Goal: Transaction & Acquisition: Purchase product/service

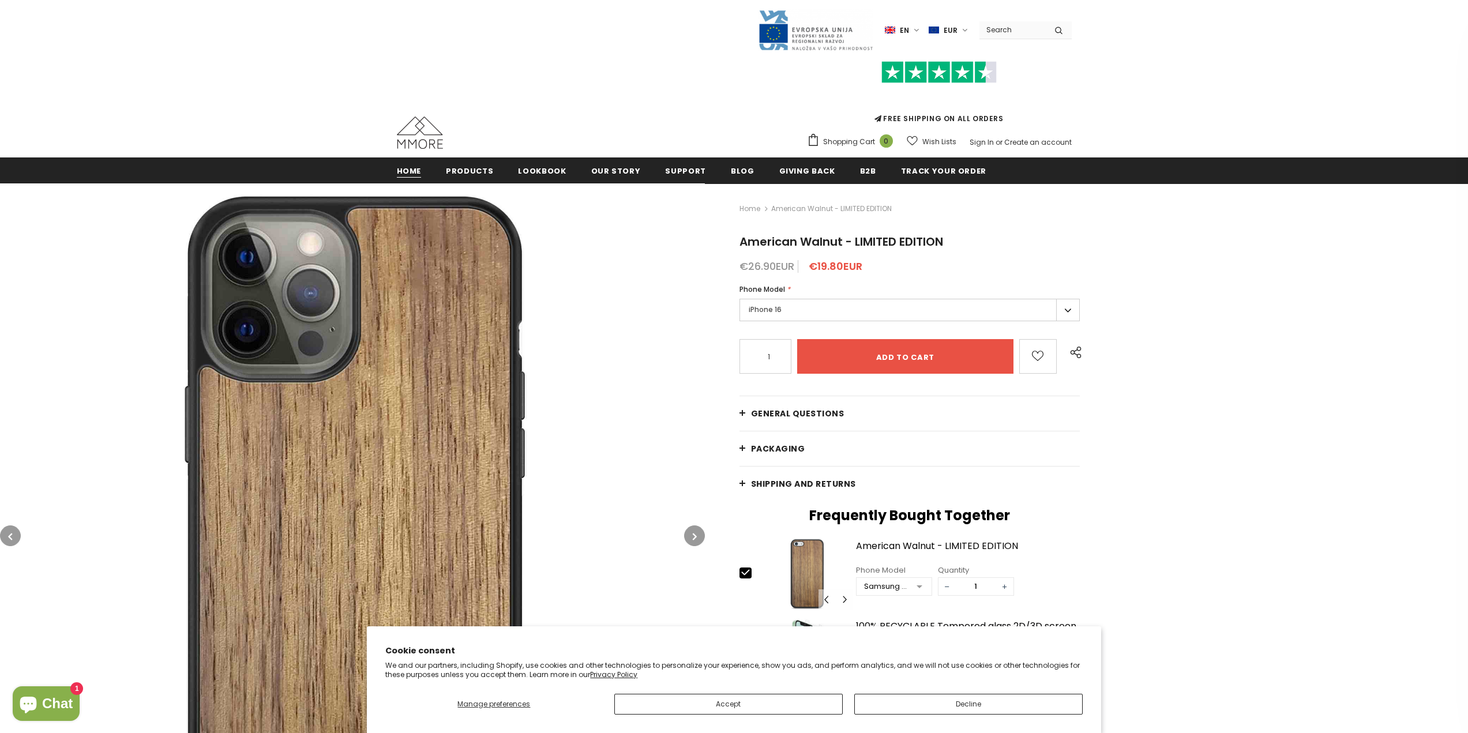
click at [406, 171] on span "Home" at bounding box center [409, 171] width 25 height 11
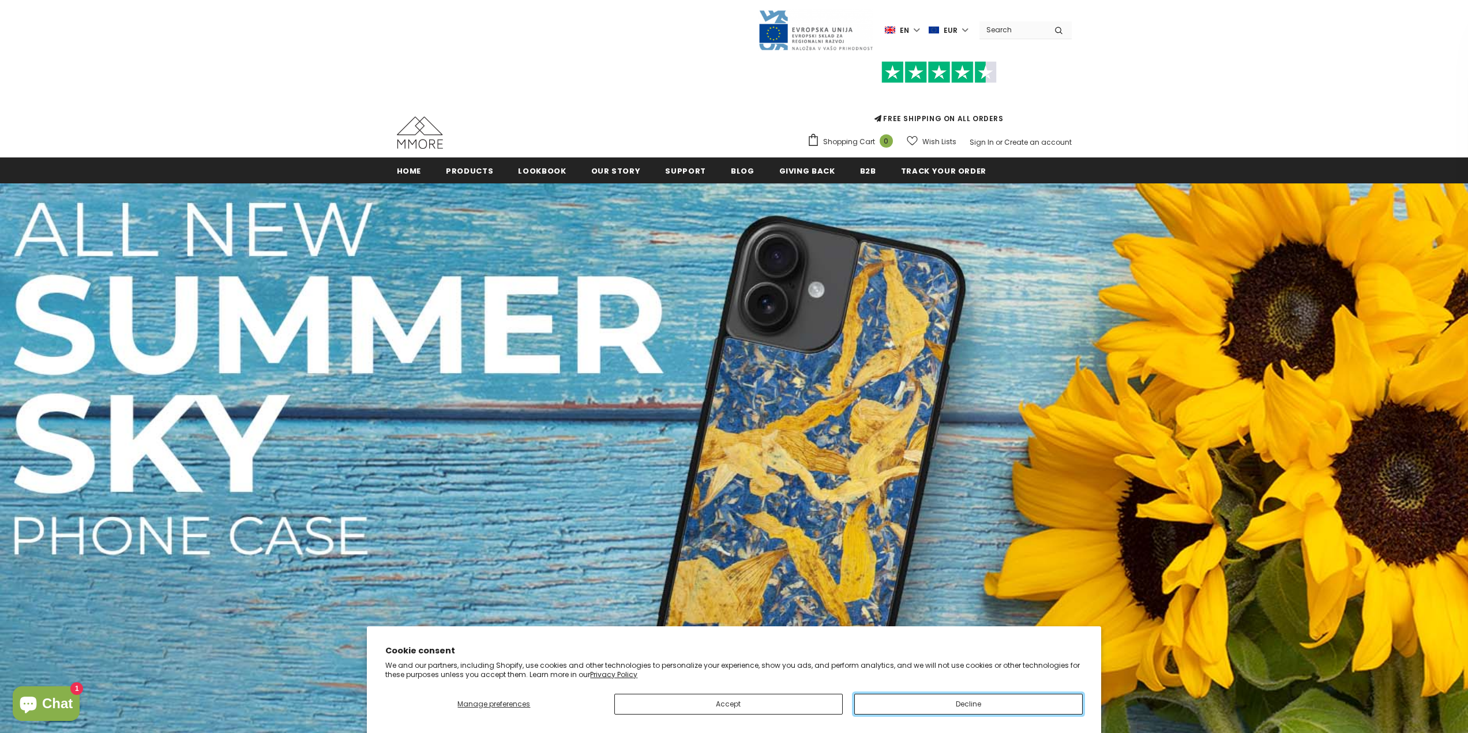
click at [920, 705] on button "Decline" at bounding box center [969, 704] width 228 height 21
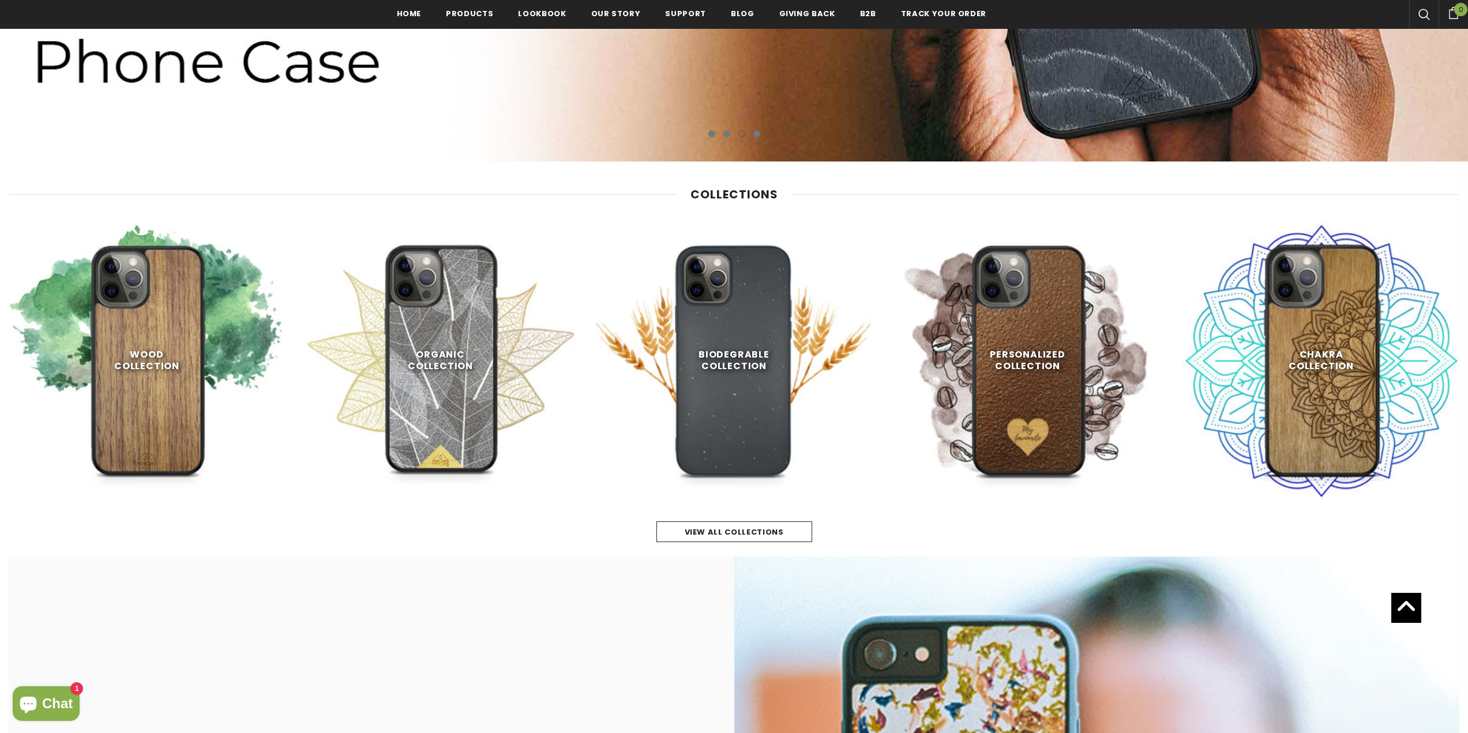
scroll to position [695, 0]
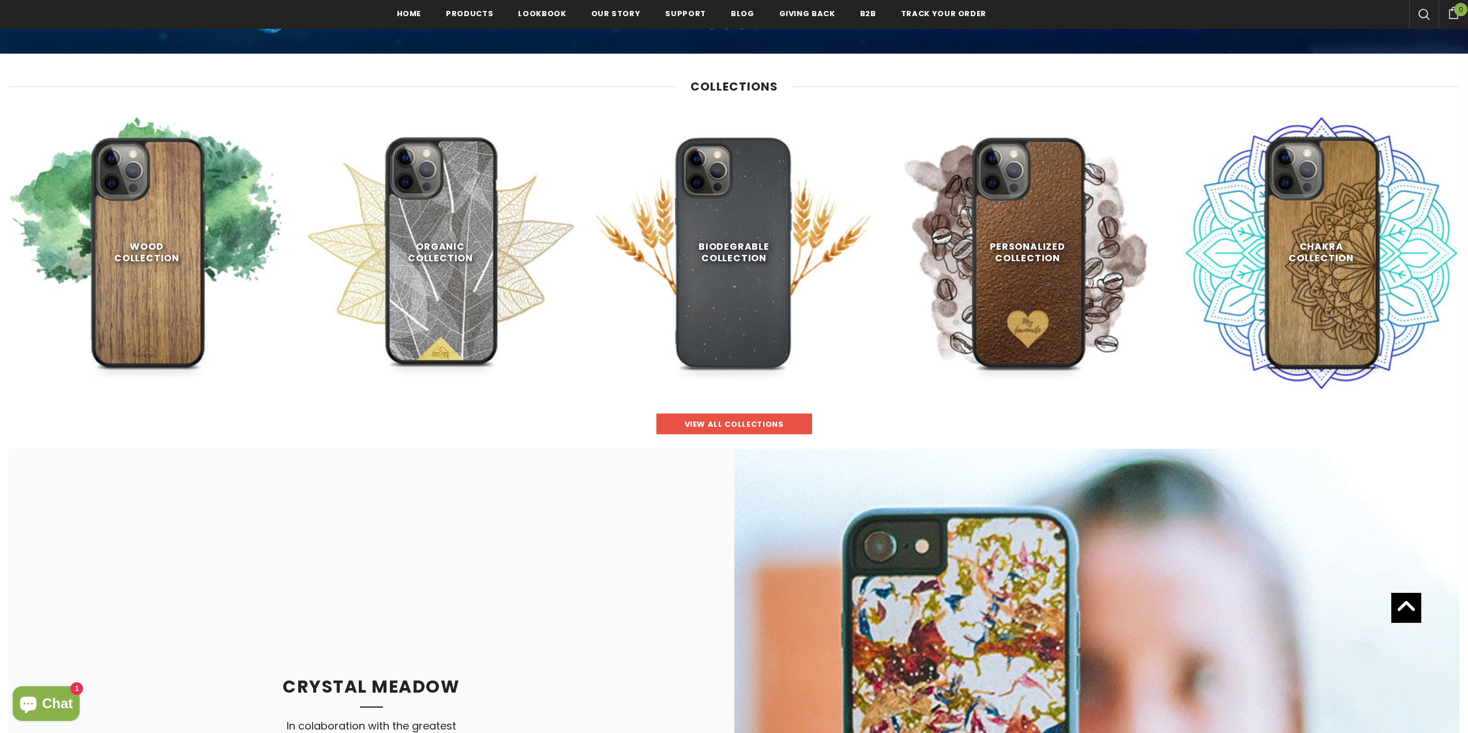
click at [716, 422] on span "view all collections" at bounding box center [734, 424] width 99 height 11
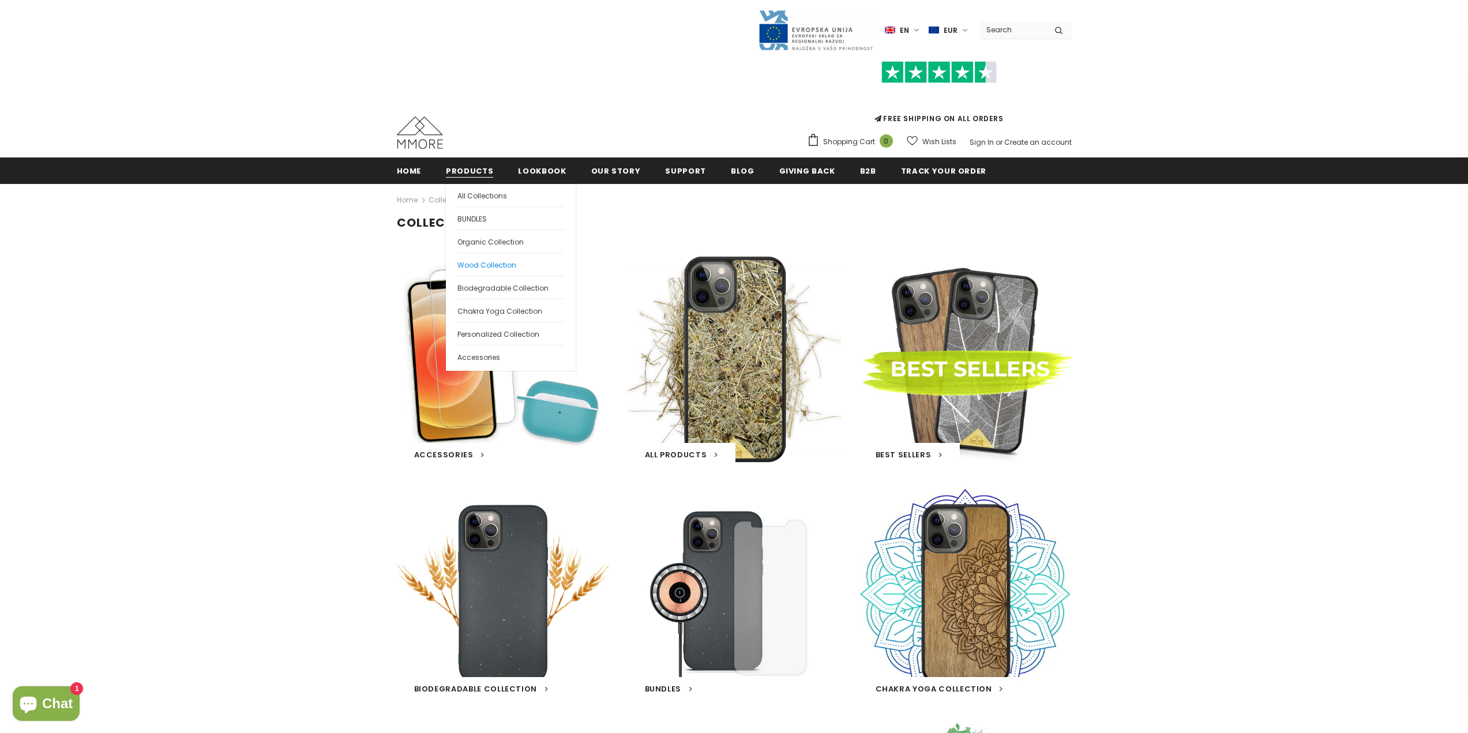
click at [479, 264] on span "Wood Collection" at bounding box center [487, 265] width 59 height 10
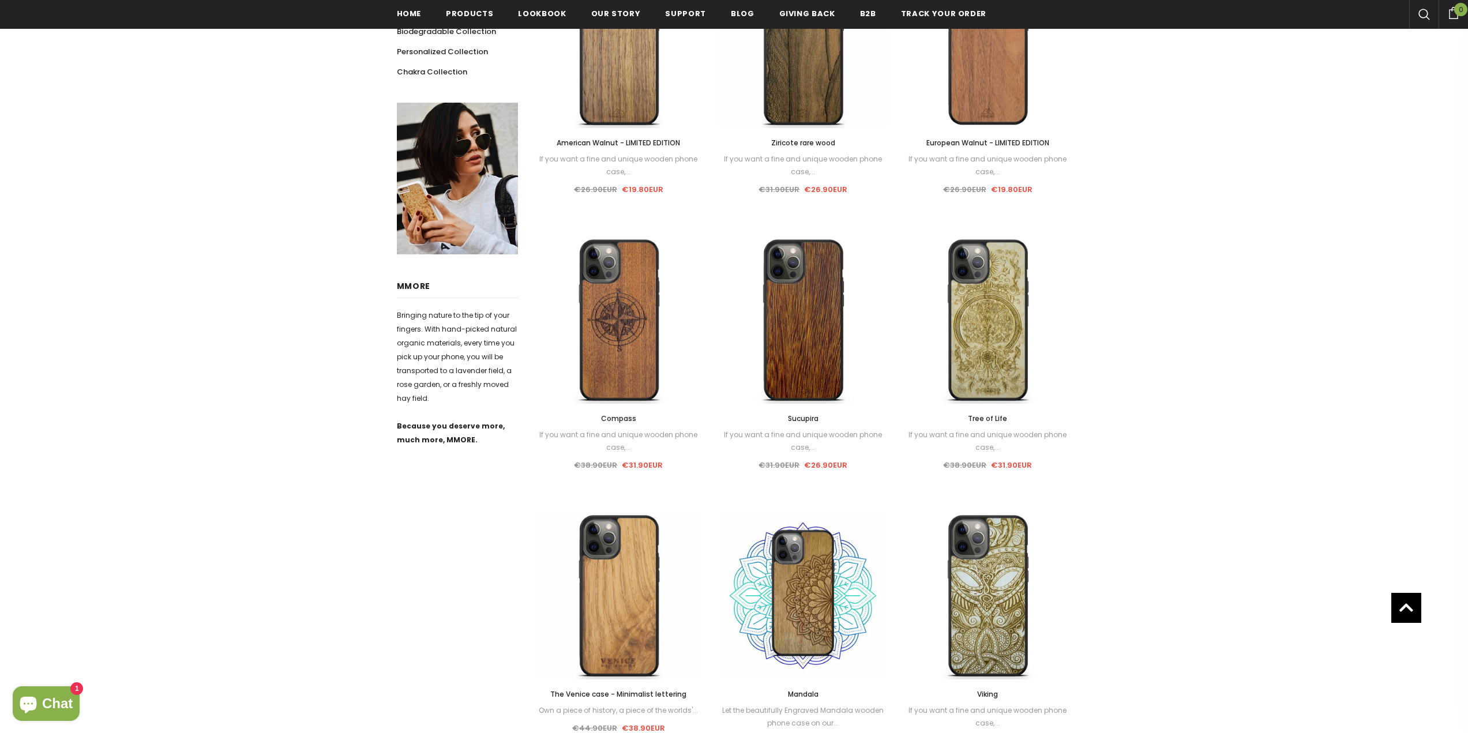
scroll to position [3, 0]
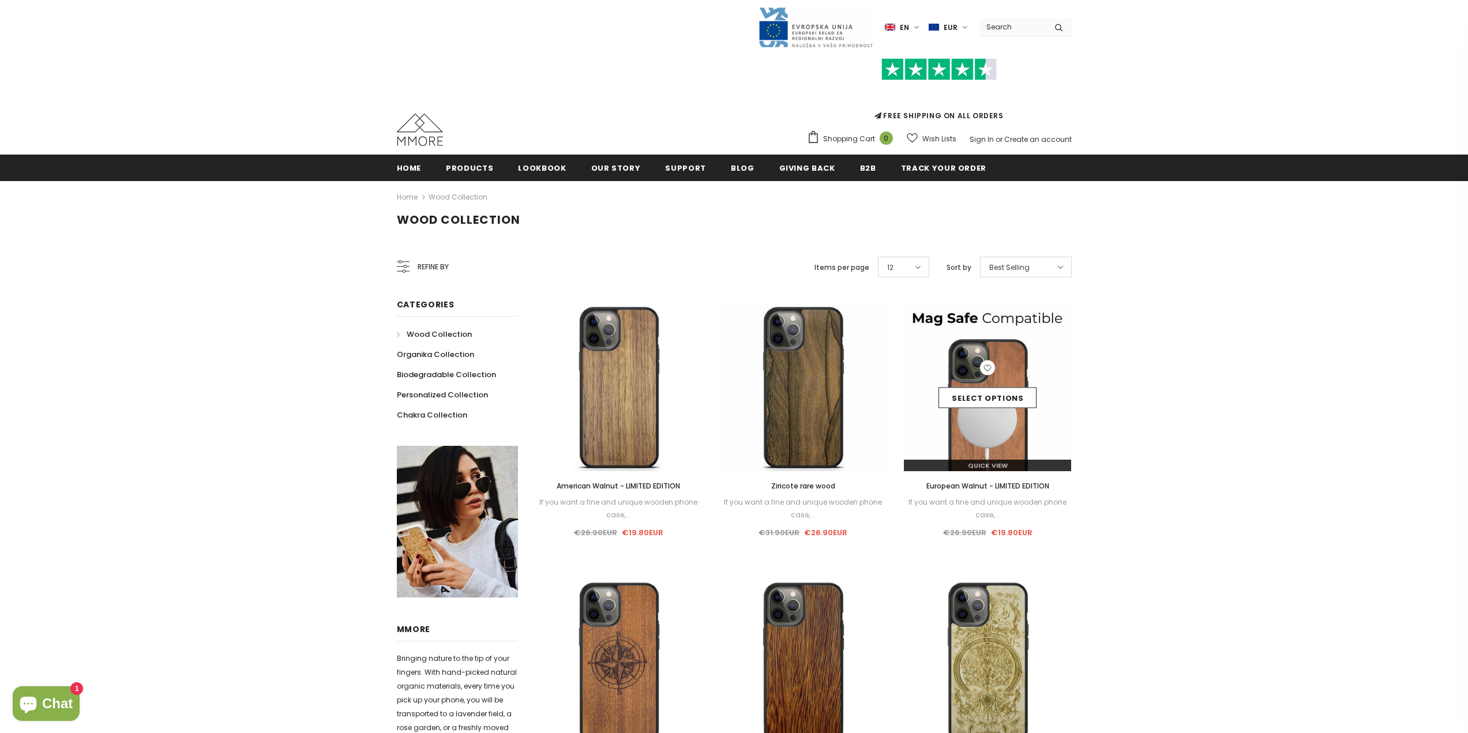
click at [985, 424] on img at bounding box center [987, 387] width 167 height 167
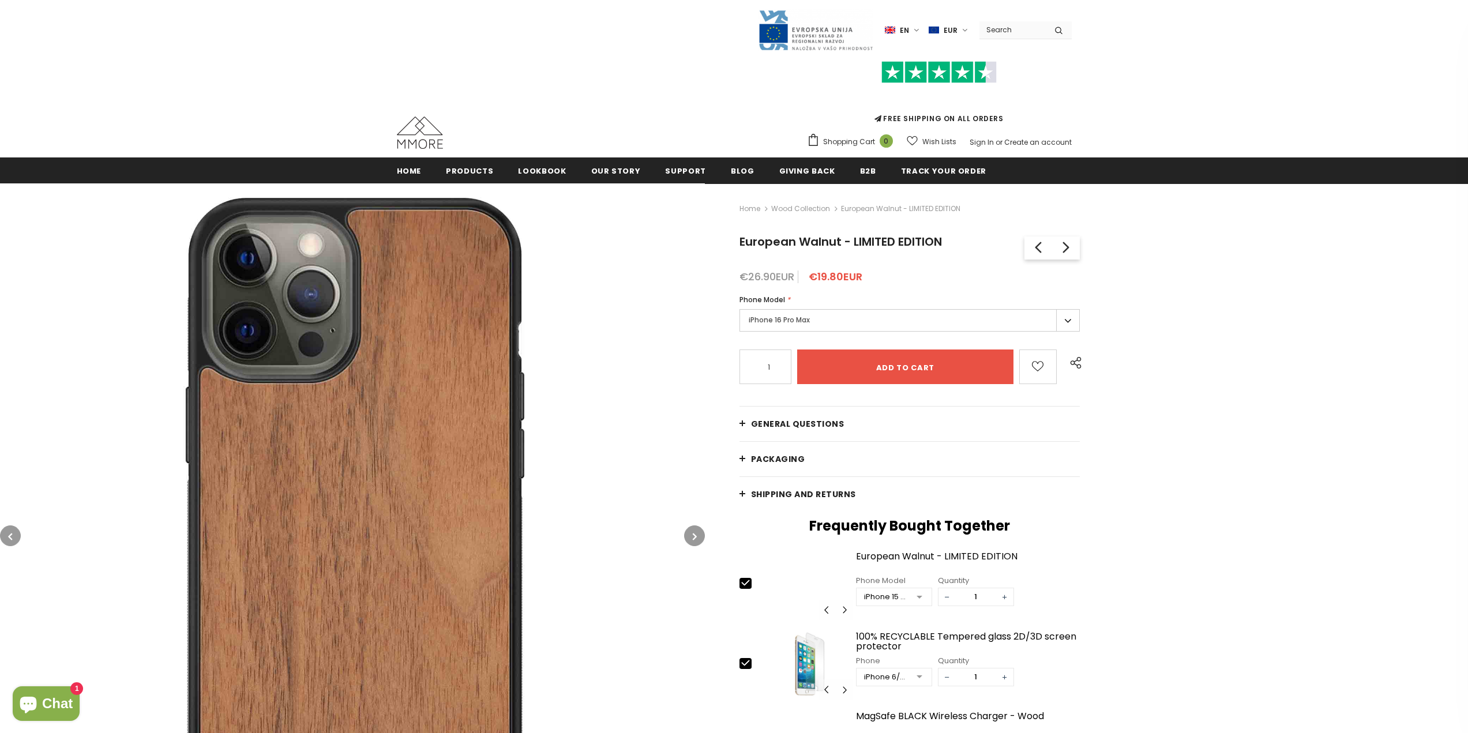
click at [876, 316] on label "iPhone 16 Pro Max" at bounding box center [910, 320] width 341 height 23
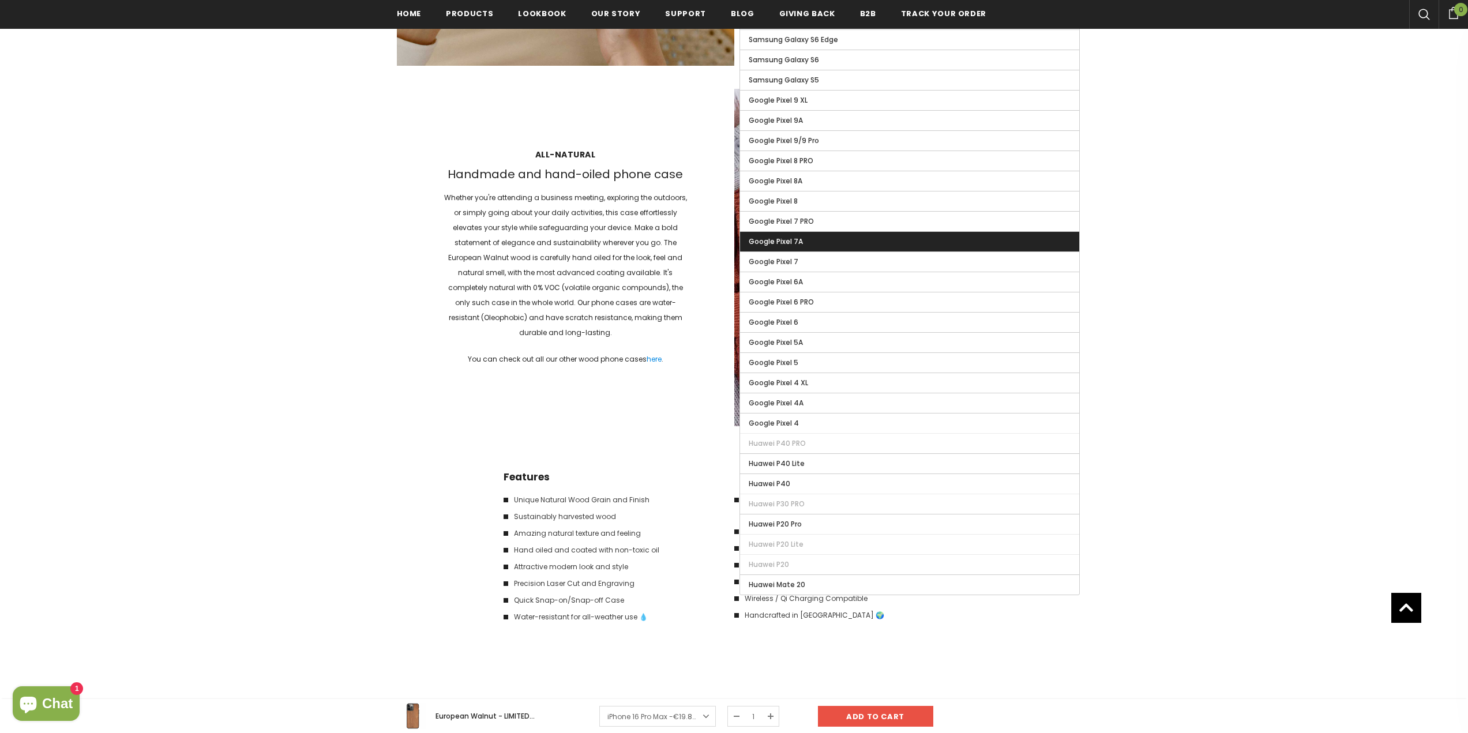
scroll to position [1442, 0]
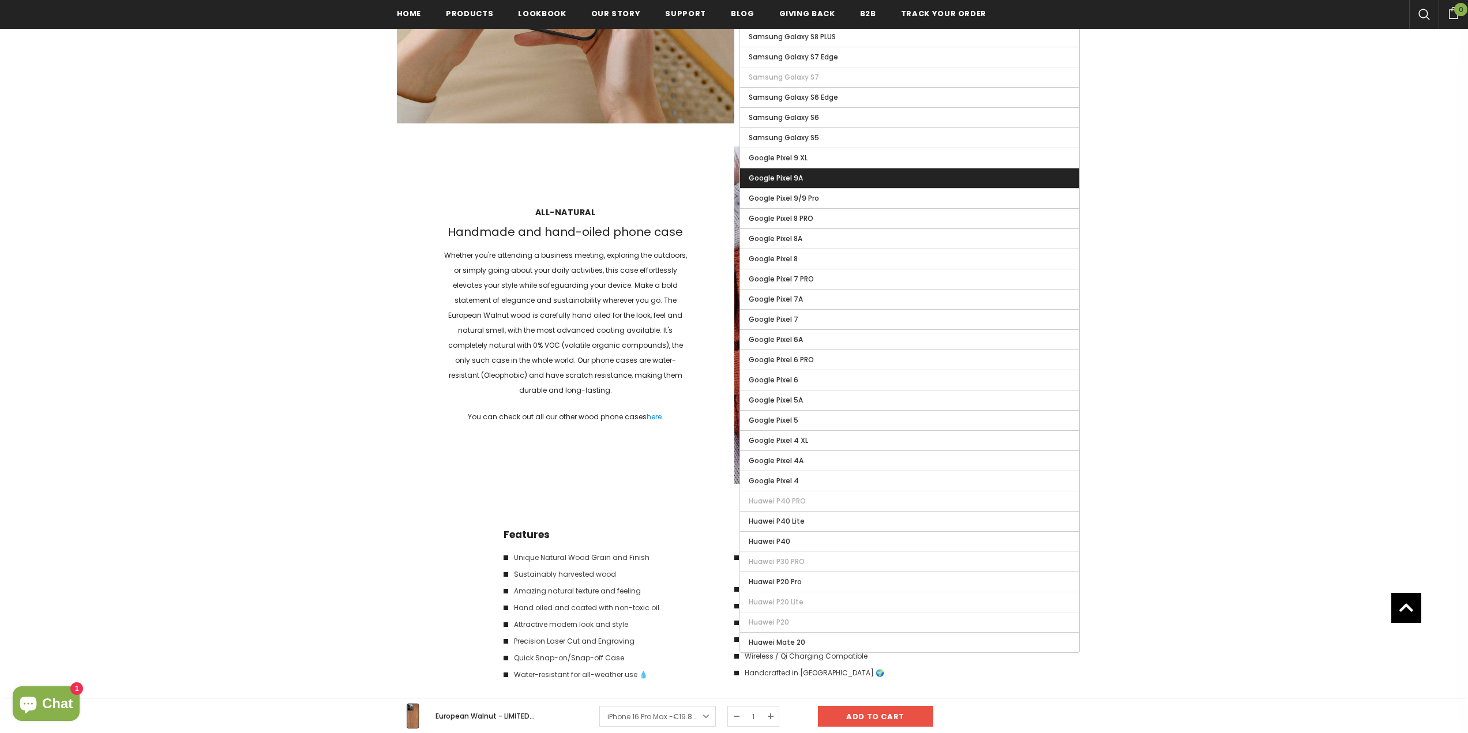
click at [871, 179] on label "Google Pixel 9A" at bounding box center [910, 178] width 340 height 20
click at [0, 0] on input "Google Pixel 9A" at bounding box center [0, 0] width 0 height 0
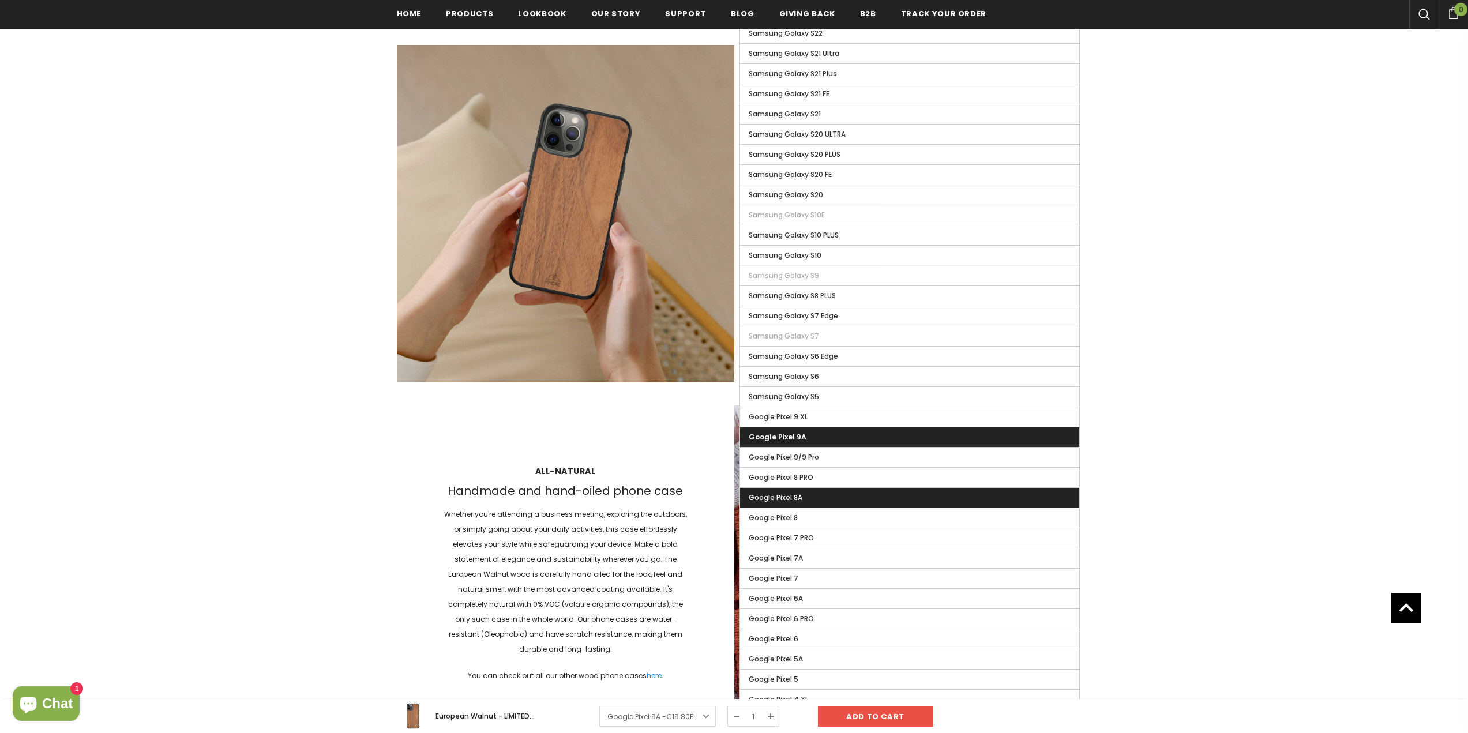
scroll to position [1212, 0]
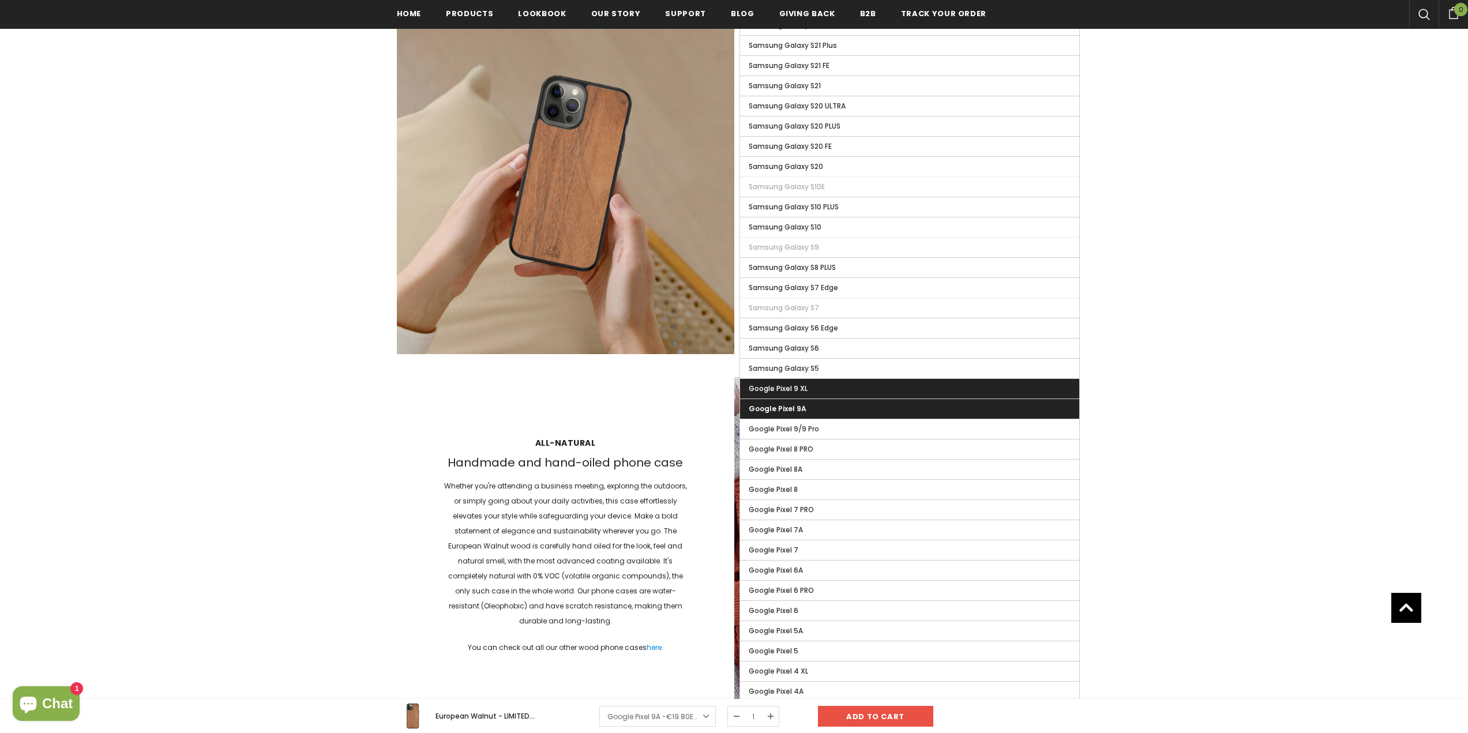
click at [784, 392] on span "Google Pixel 9 XL" at bounding box center [778, 389] width 59 height 10
click at [0, 0] on input "Google Pixel 9 XL" at bounding box center [0, 0] width 0 height 0
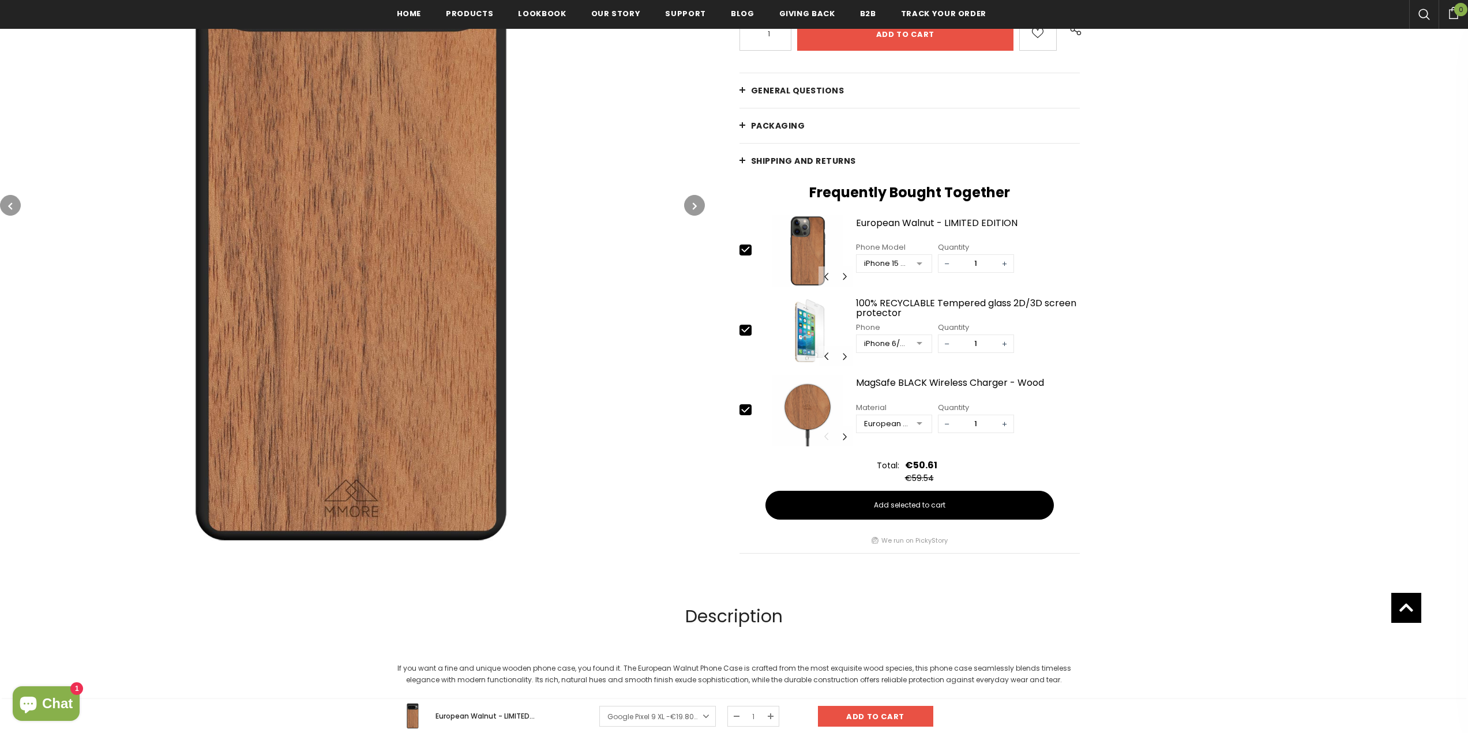
scroll to position [231, 0]
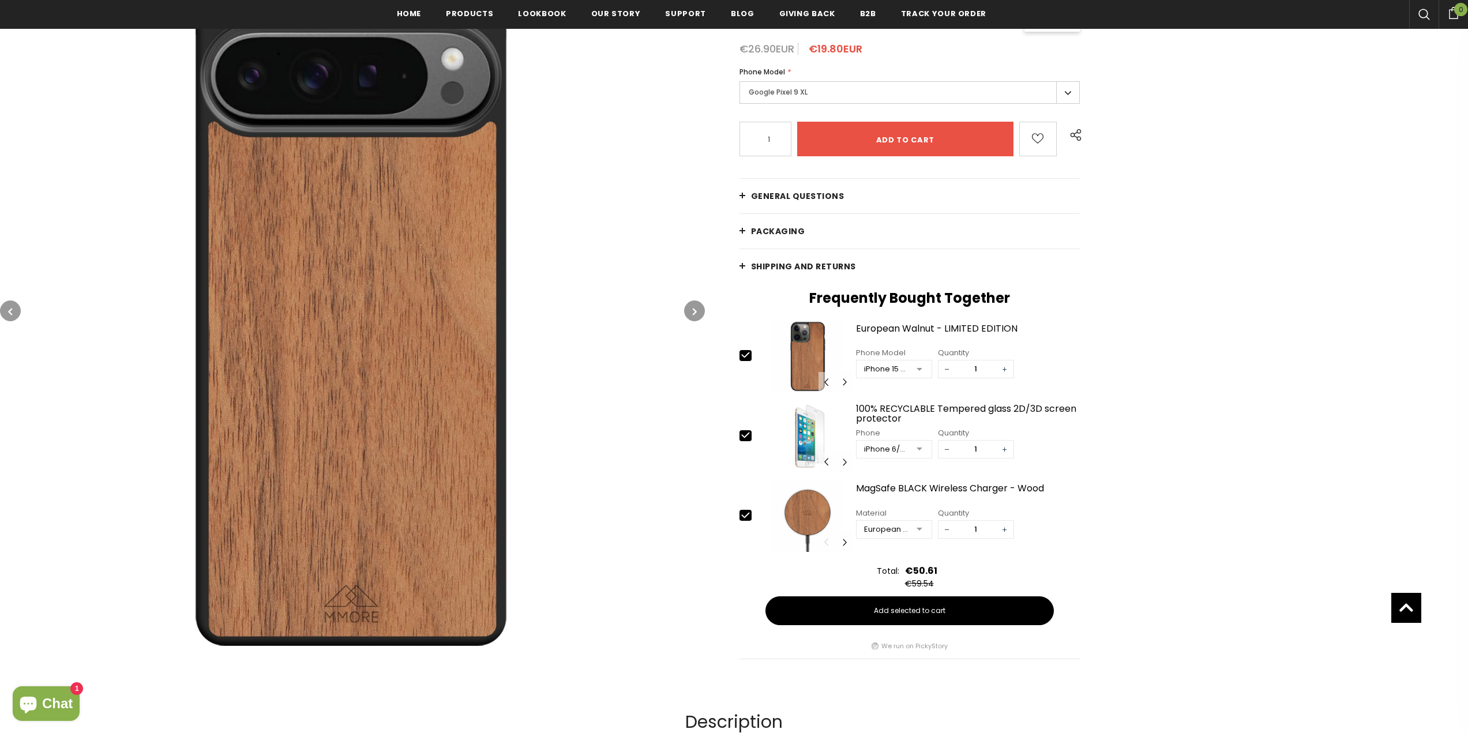
click at [827, 93] on label "Google Pixel 9 XL" at bounding box center [910, 92] width 341 height 23
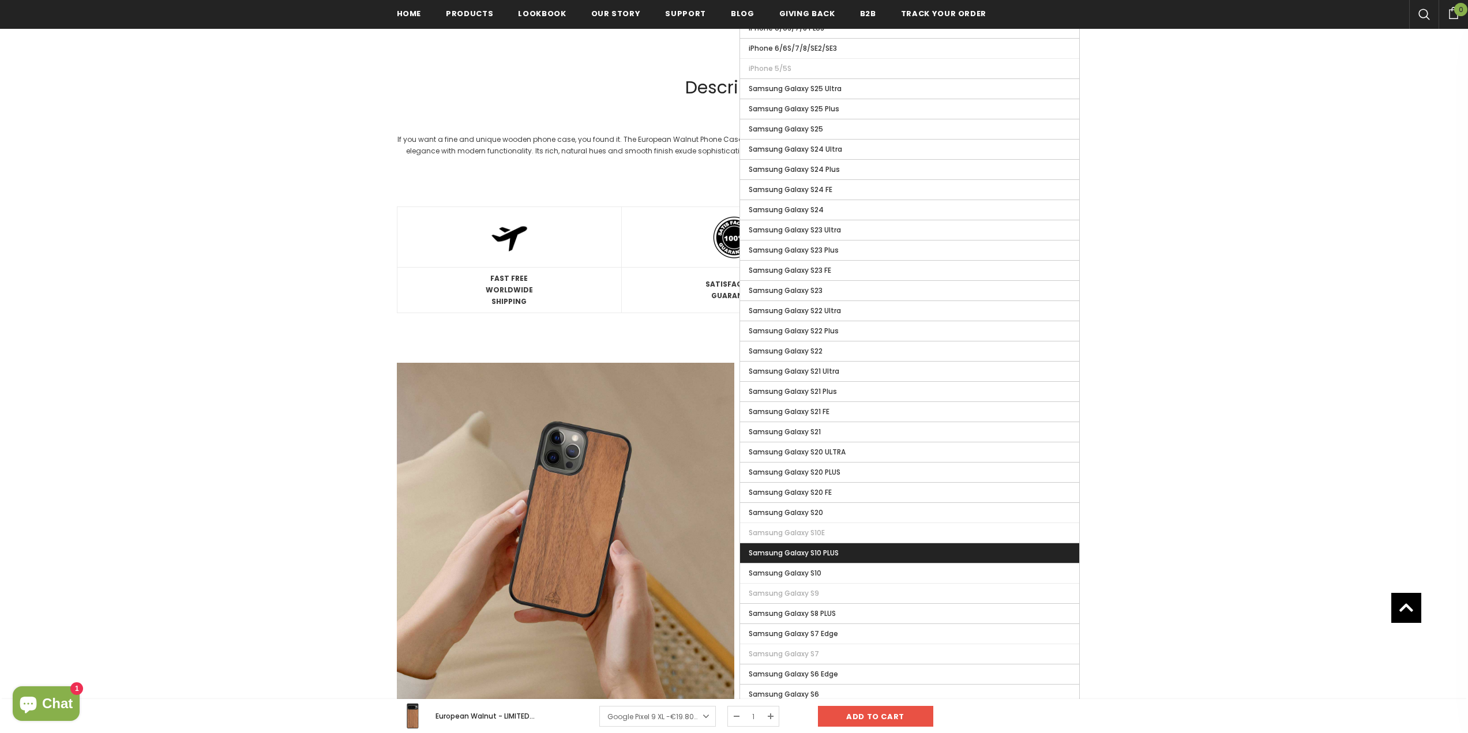
scroll to position [1154, 0]
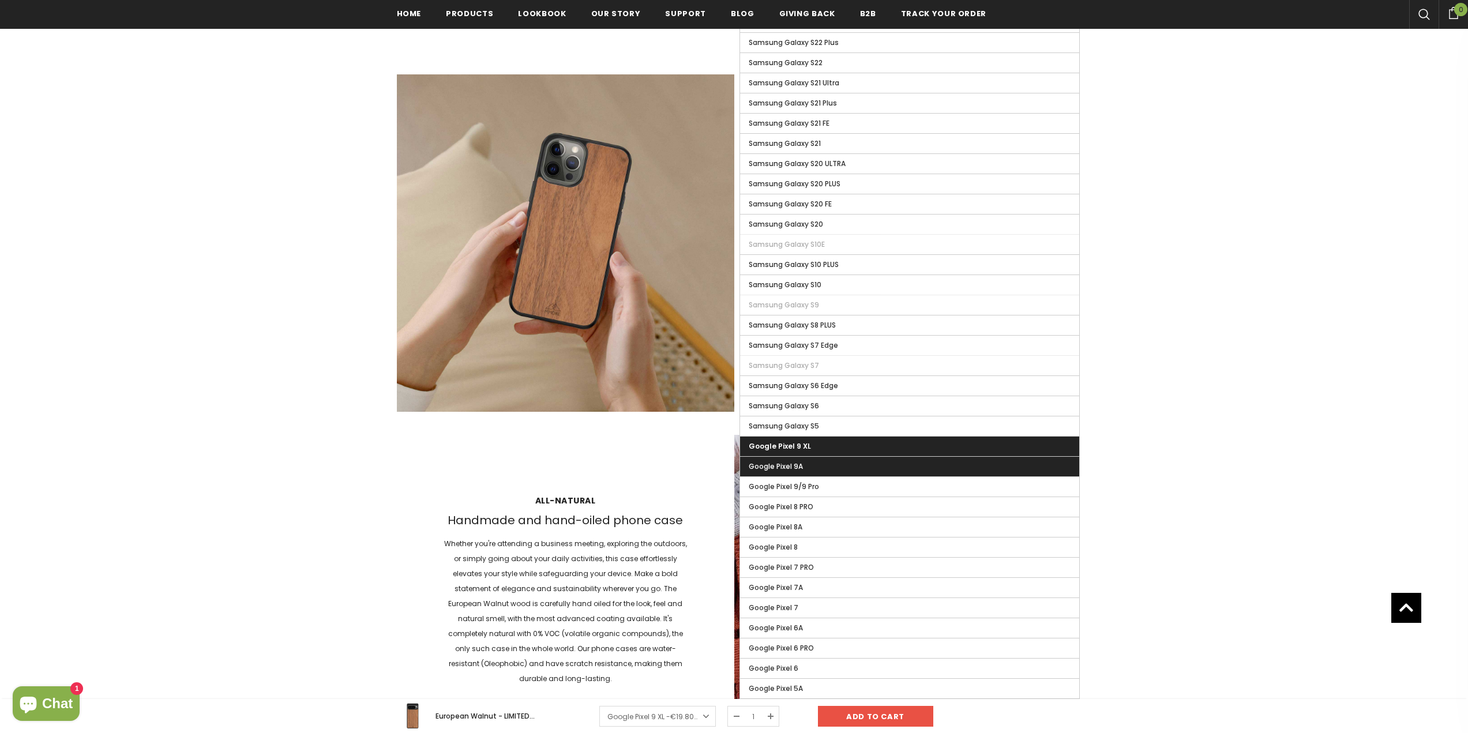
click at [775, 465] on span "Google Pixel 9A" at bounding box center [776, 467] width 54 height 10
click at [0, 0] on input "Google Pixel 9A" at bounding box center [0, 0] width 0 height 0
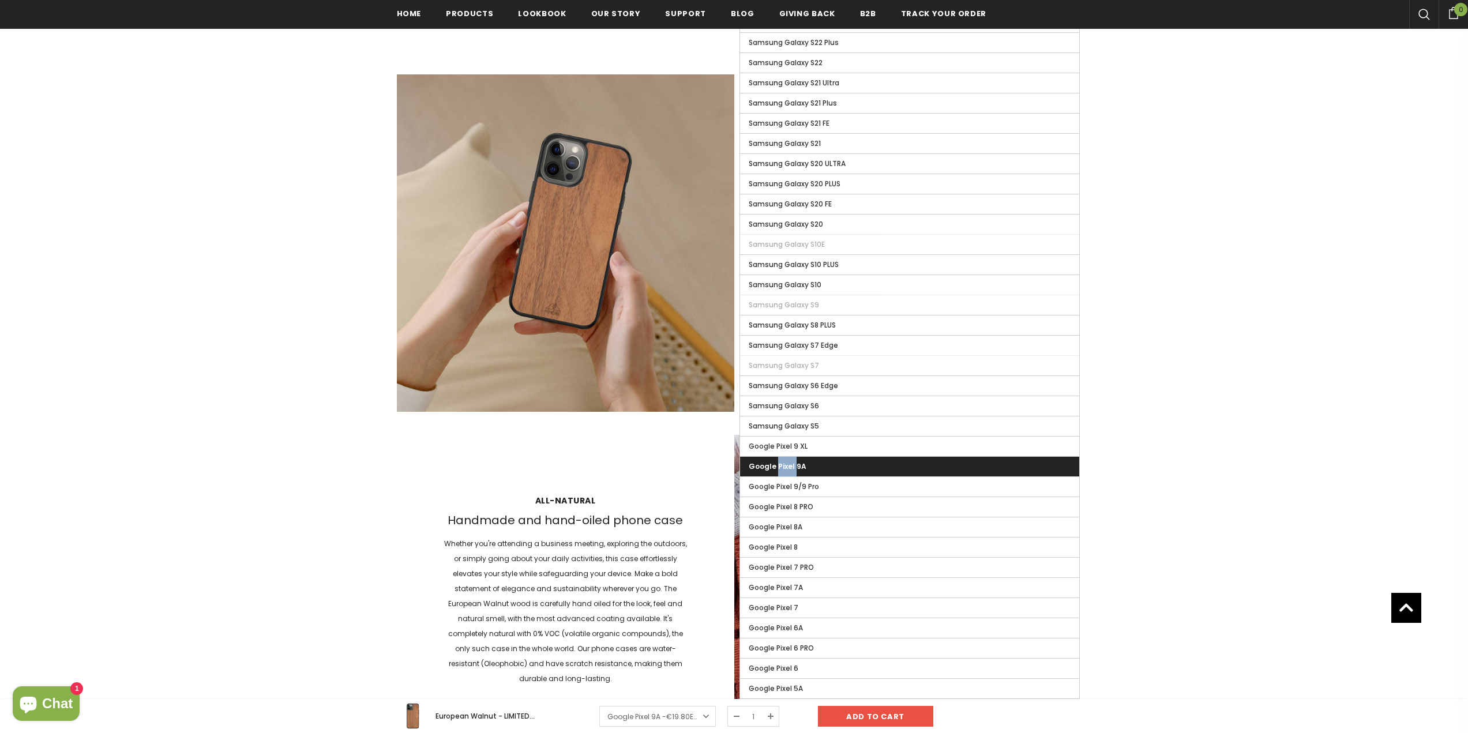
click at [775, 465] on span "Google Pixel 9A" at bounding box center [778, 467] width 58 height 10
click at [0, 0] on input "Google Pixel 9A" at bounding box center [0, 0] width 0 height 0
click at [775, 465] on span "Google Pixel 9A" at bounding box center [778, 467] width 58 height 10
click at [0, 0] on input "Google Pixel 9A" at bounding box center [0, 0] width 0 height 0
click at [789, 464] on span "Google Pixel 9A" at bounding box center [778, 467] width 58 height 10
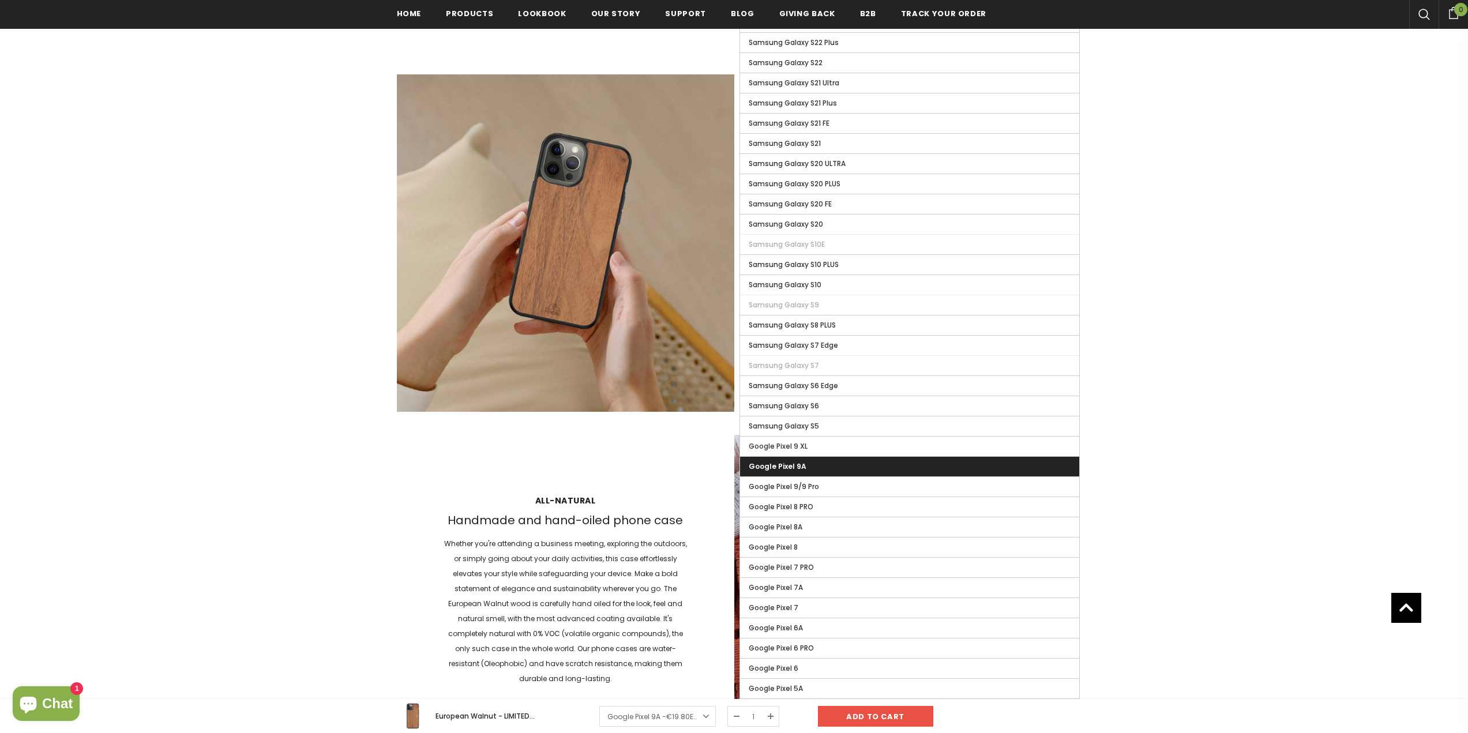
click at [0, 0] on input "Google Pixel 9A" at bounding box center [0, 0] width 0 height 0
click at [789, 464] on span "Google Pixel 9A" at bounding box center [778, 467] width 58 height 10
click at [0, 0] on input "Google Pixel 9A" at bounding box center [0, 0] width 0 height 0
click at [789, 464] on span "Google Pixel 9A" at bounding box center [778, 467] width 58 height 10
click at [0, 0] on input "Google Pixel 9A" at bounding box center [0, 0] width 0 height 0
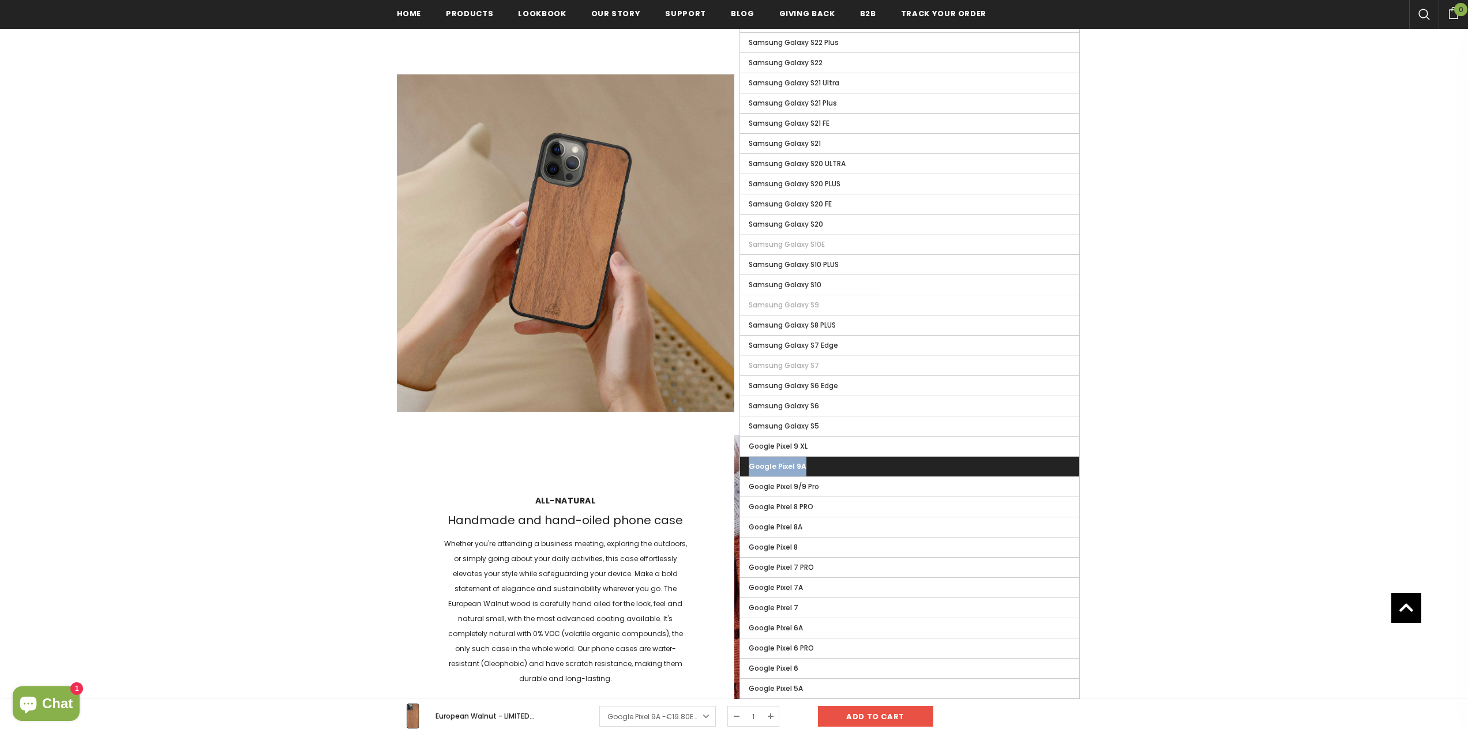
click at [789, 464] on span "Google Pixel 9A" at bounding box center [778, 467] width 58 height 10
click at [0, 0] on input "Google Pixel 9A" at bounding box center [0, 0] width 0 height 0
click at [789, 464] on span "Google Pixel 9A" at bounding box center [778, 467] width 58 height 10
click at [0, 0] on input "Google Pixel 9A" at bounding box center [0, 0] width 0 height 0
click at [384, 563] on div at bounding box center [734, 124] width 1468 height 2184
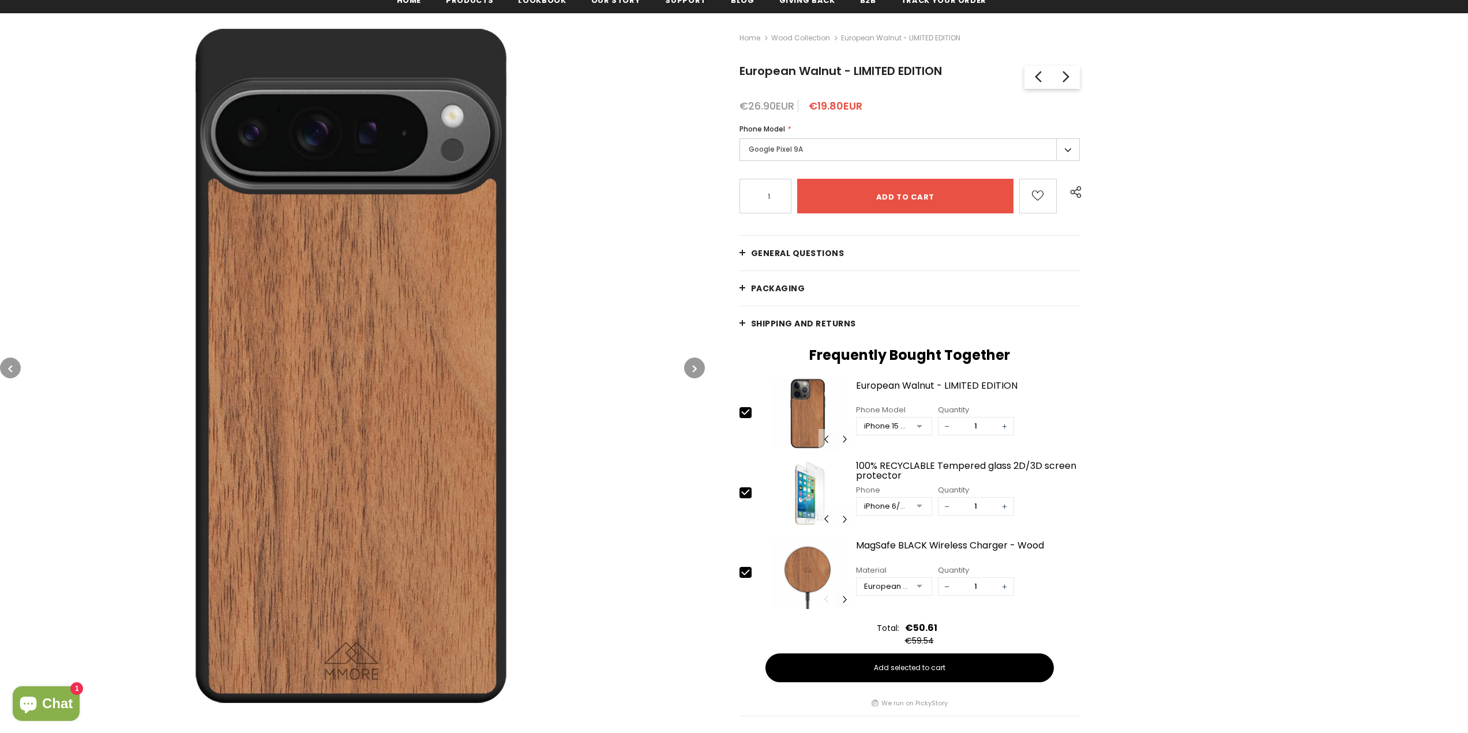
scroll to position [173, 0]
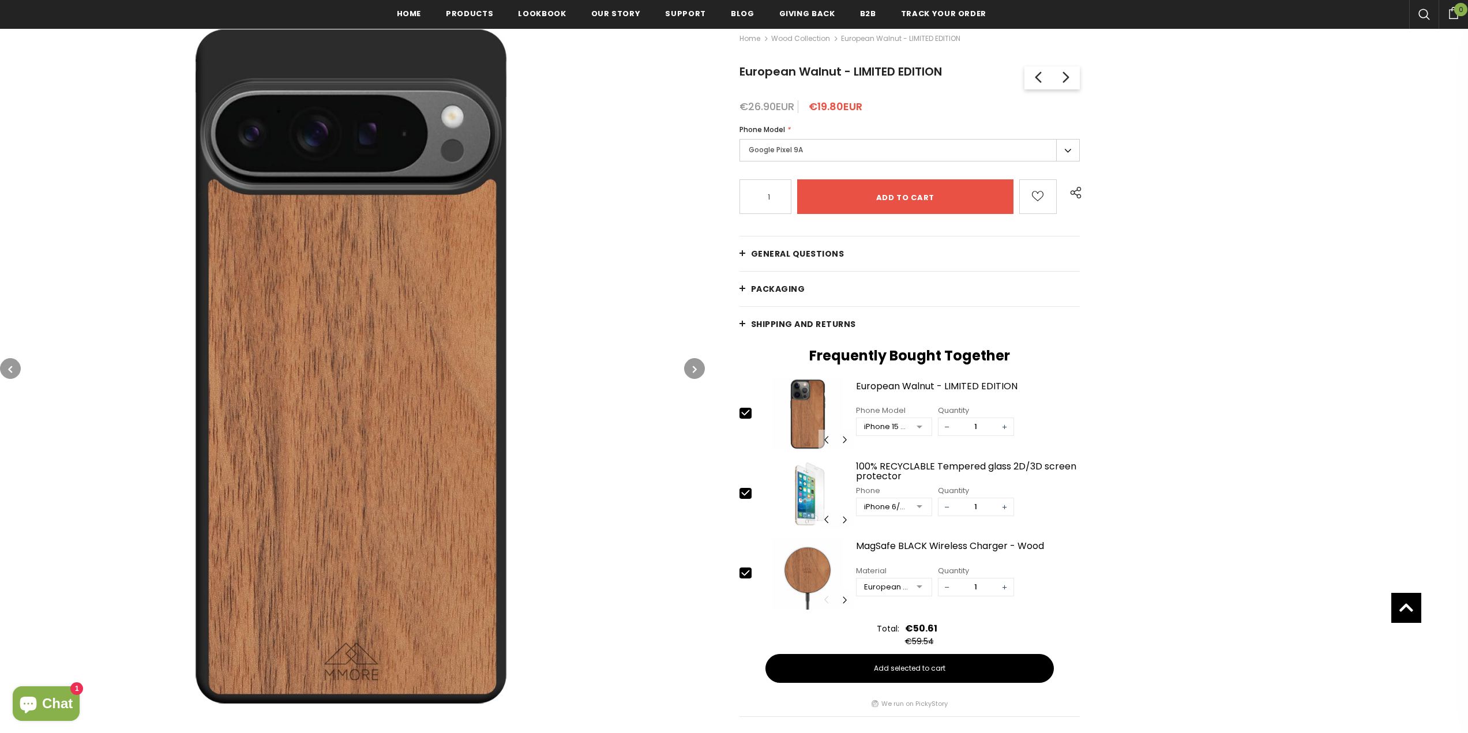
click at [705, 365] on div "Home Wood Collection European Walnut - LIMITED EDITION European Walnut - LIMITE…" at bounding box center [1086, 374] width 763 height 722
click at [699, 369] on button "button" at bounding box center [694, 368] width 21 height 21
click at [699, 369] on div "GRAB YOURSELF A 10% DISCOUNT! Sign Up for exclusive updates, new arrivals & ins…" at bounding box center [838, 371] width 281 height 208
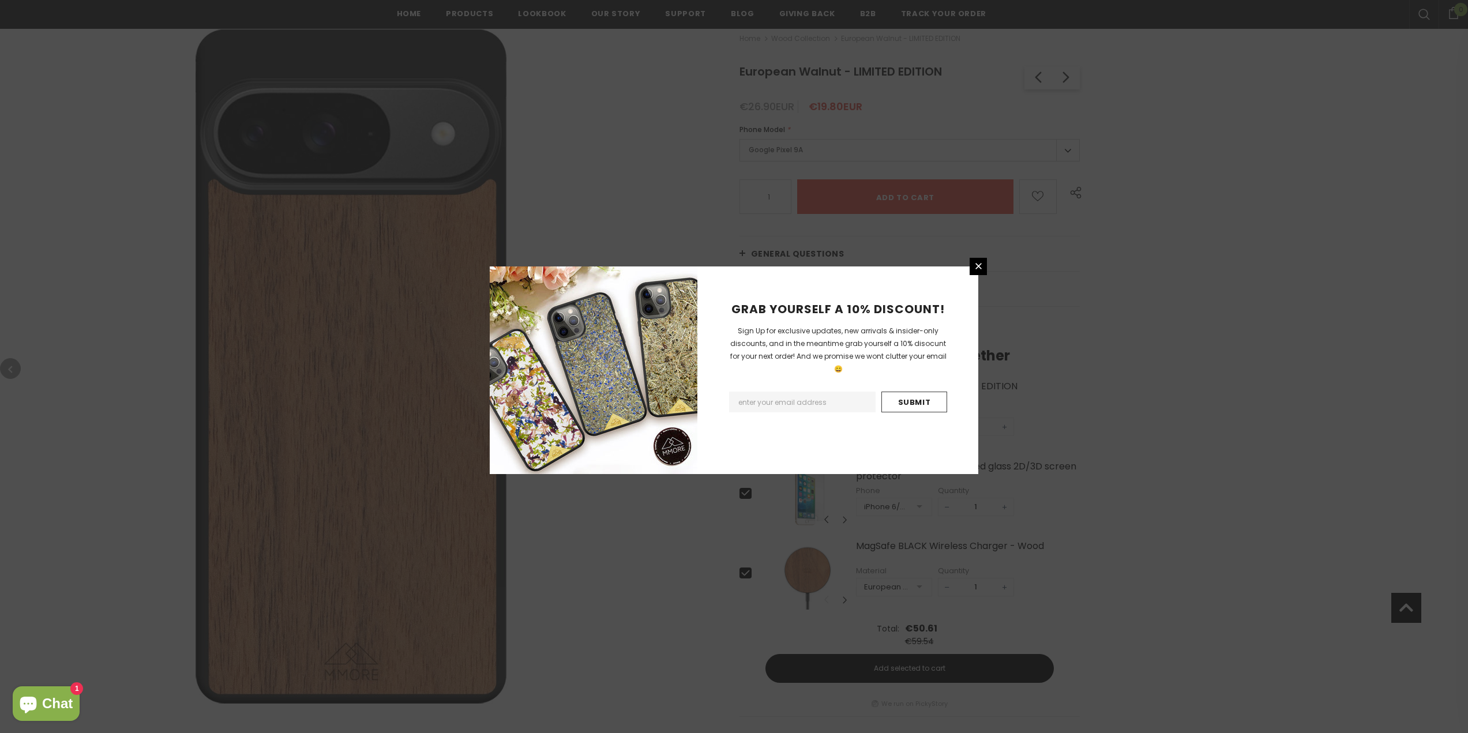
drag, startPoint x: 983, startPoint y: 267, endPoint x: 969, endPoint y: 272, distance: 15.0
click at [983, 267] on icon at bounding box center [979, 266] width 10 height 10
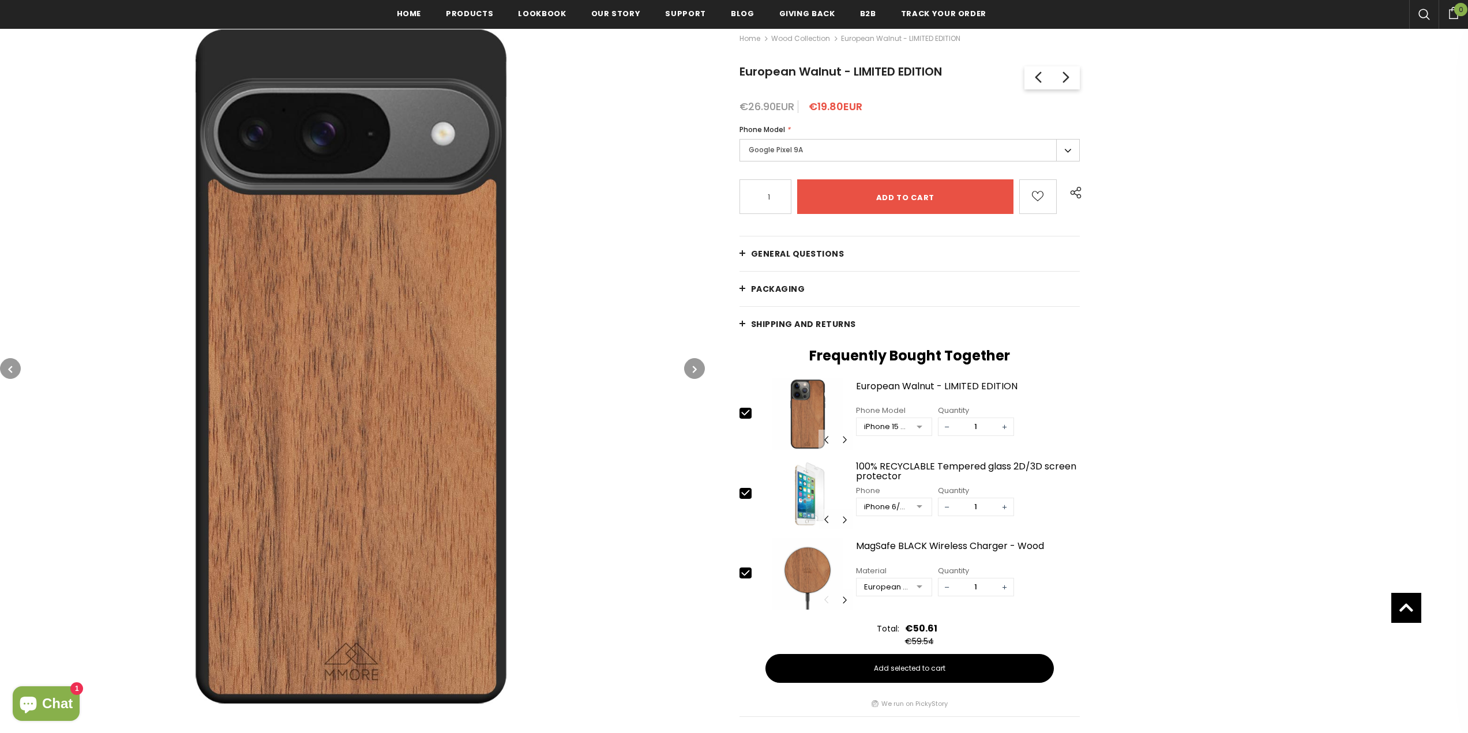
click at [690, 367] on button "button" at bounding box center [694, 368] width 21 height 21
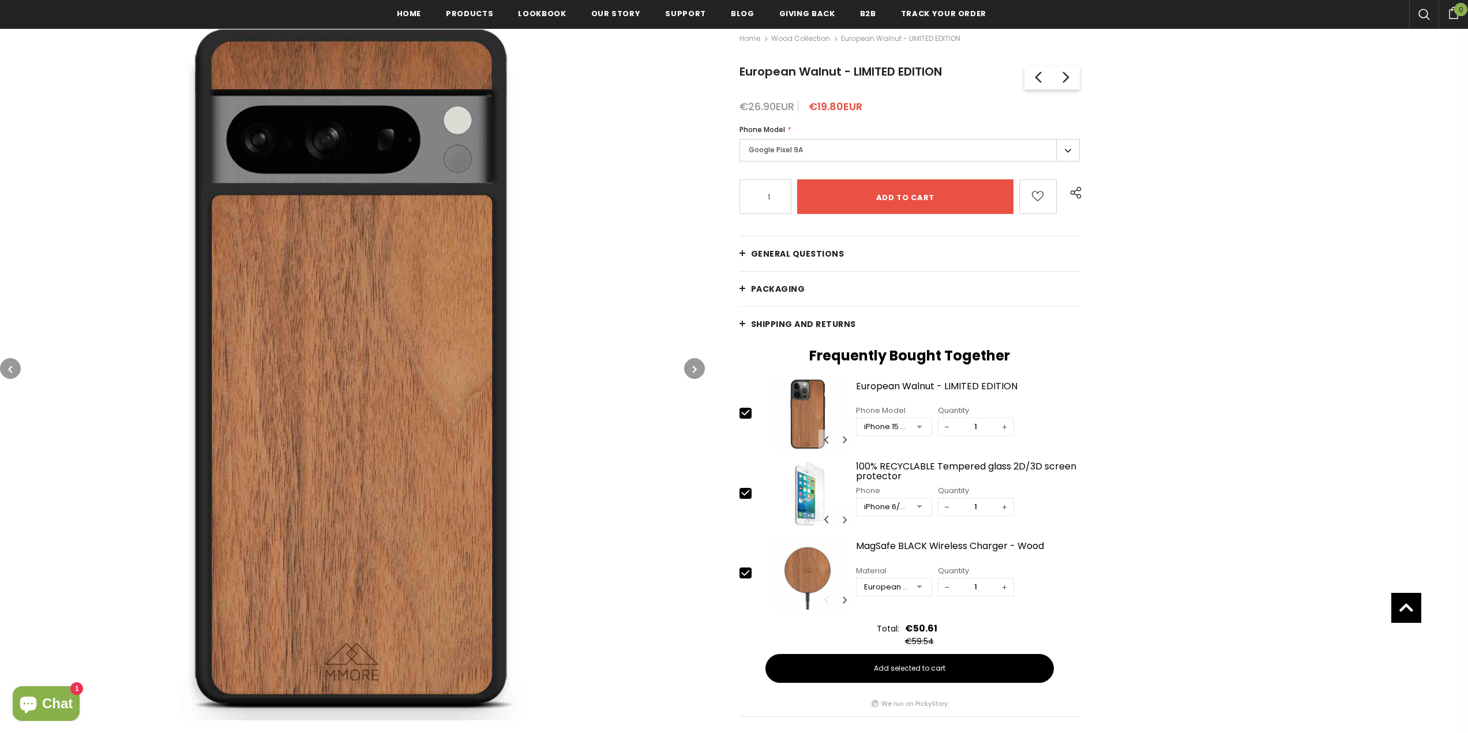
click at [693, 367] on icon "button" at bounding box center [695, 370] width 4 height 12
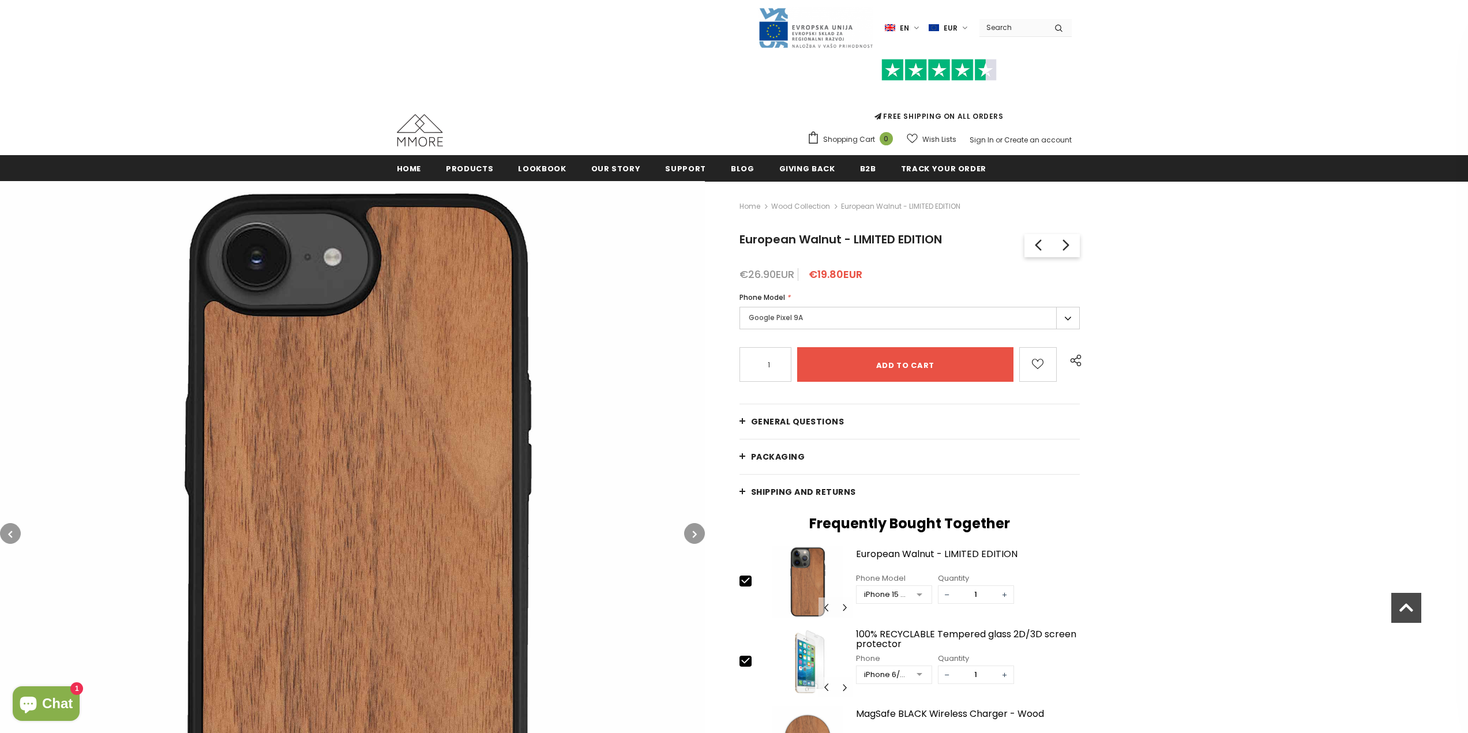
scroll to position [0, 0]
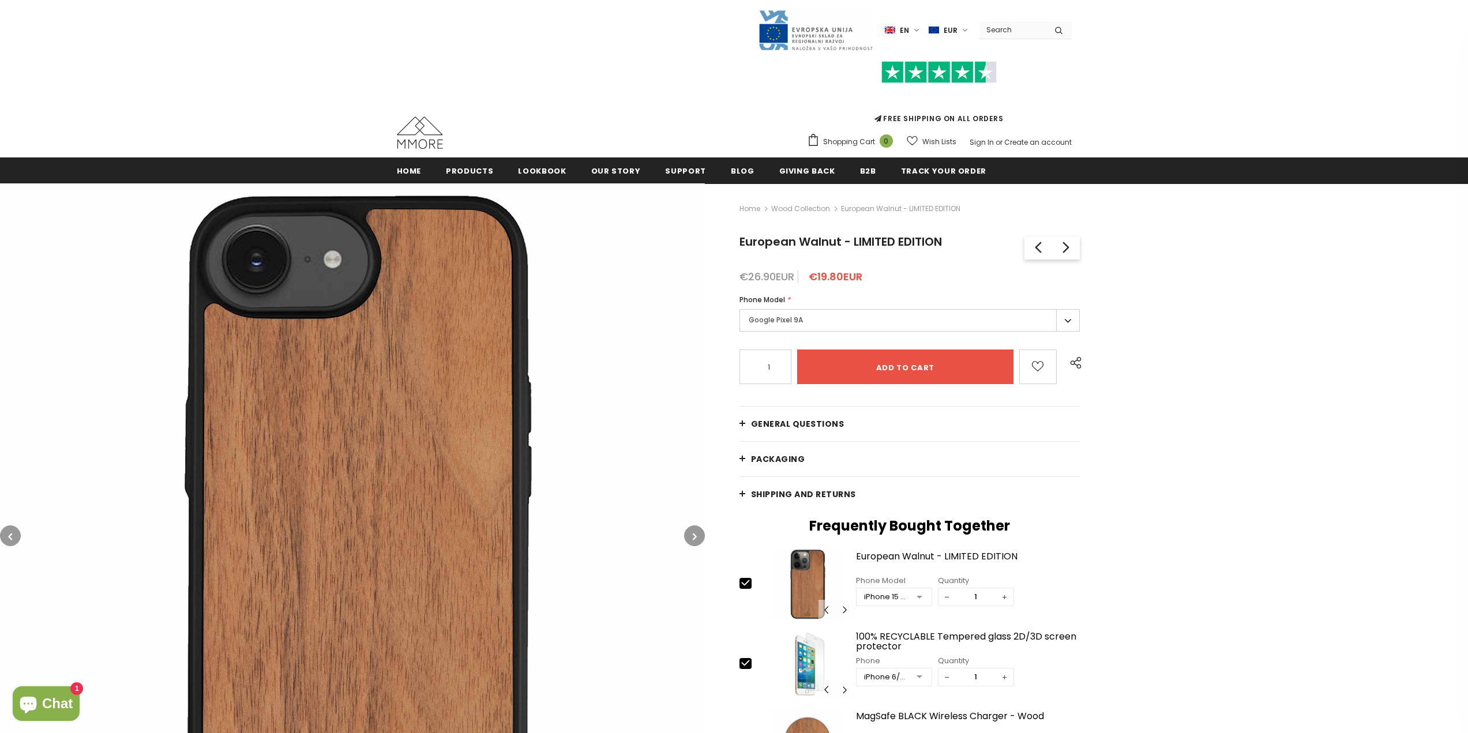
click at [17, 539] on button "button" at bounding box center [10, 536] width 21 height 21
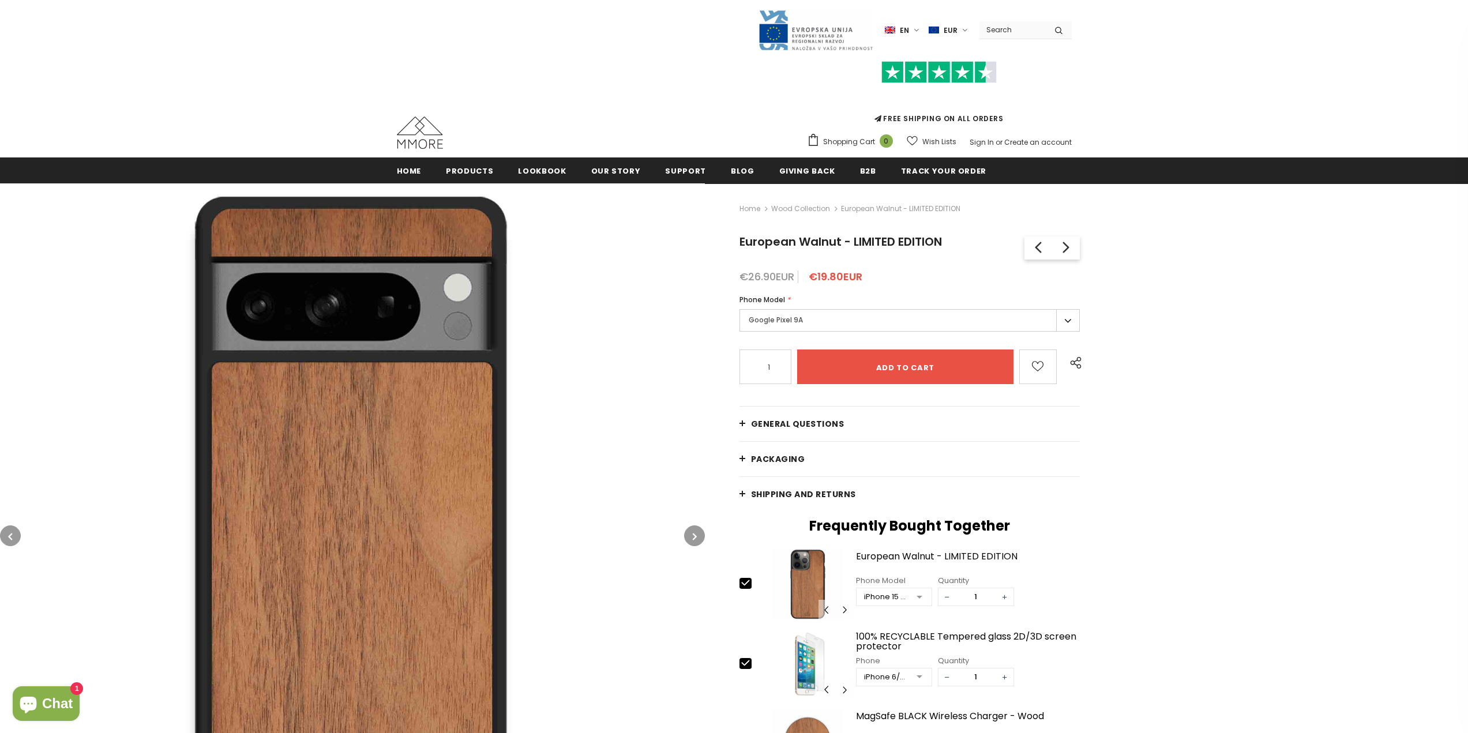
click at [11, 538] on icon "button" at bounding box center [10, 537] width 4 height 12
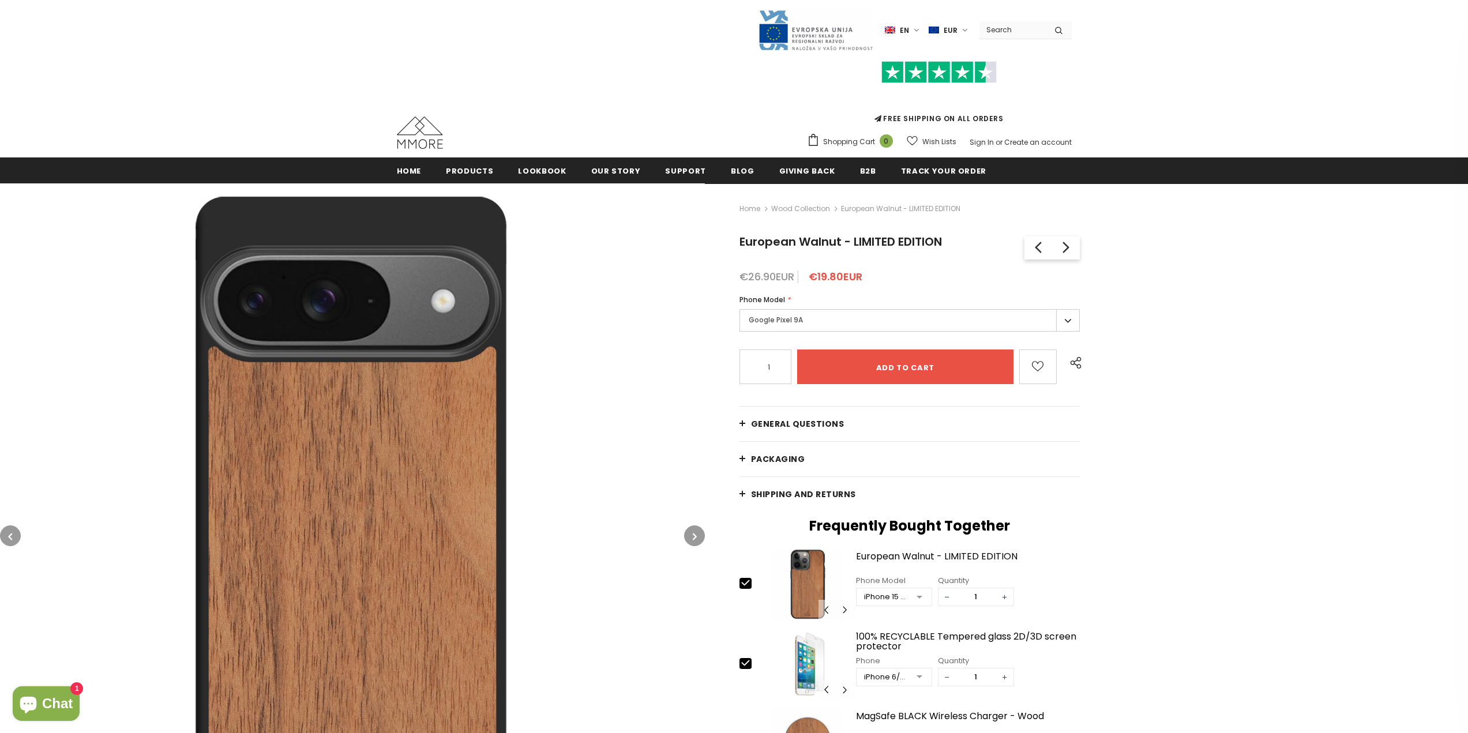
click at [11, 538] on icon "button" at bounding box center [10, 537] width 4 height 12
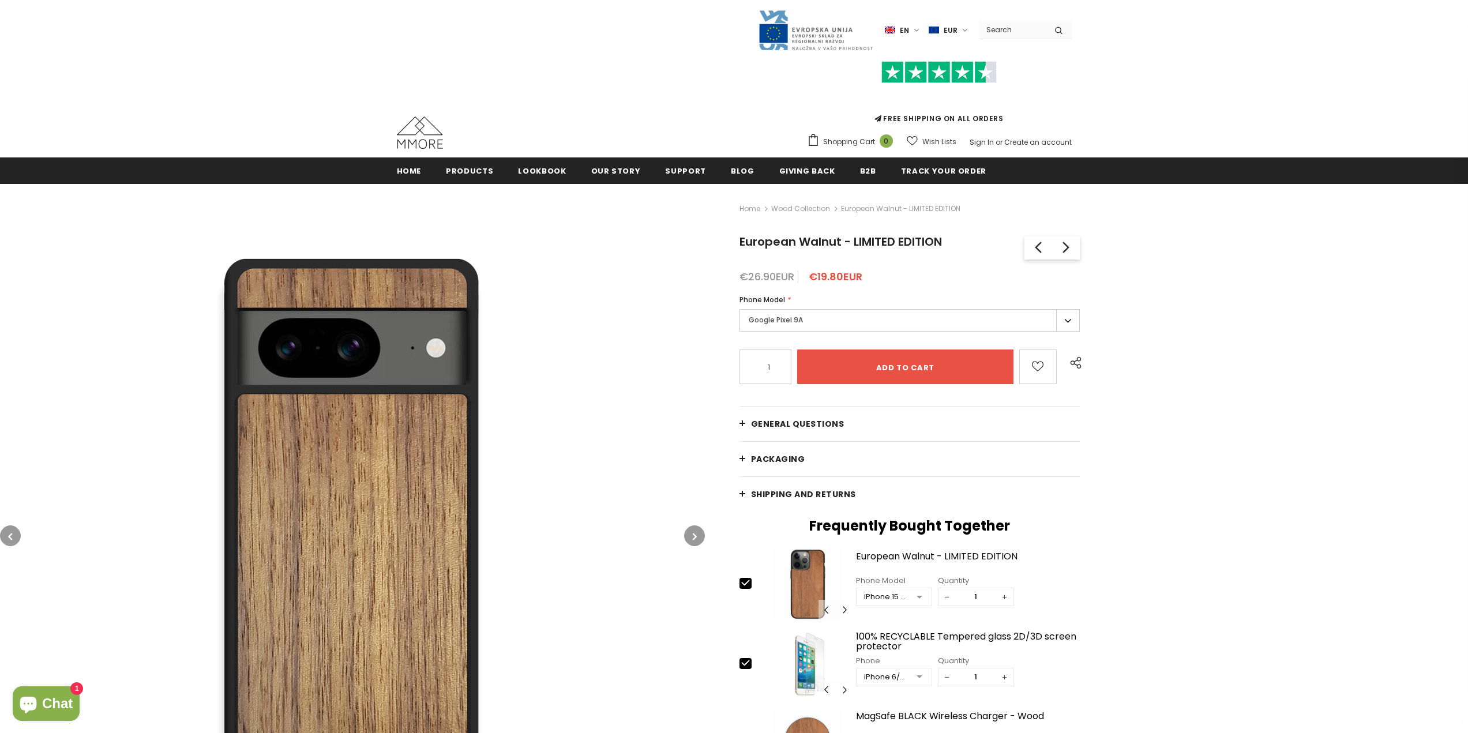
click at [3, 529] on button "button" at bounding box center [10, 536] width 21 height 21
click at [7, 536] on button "button" at bounding box center [10, 536] width 21 height 21
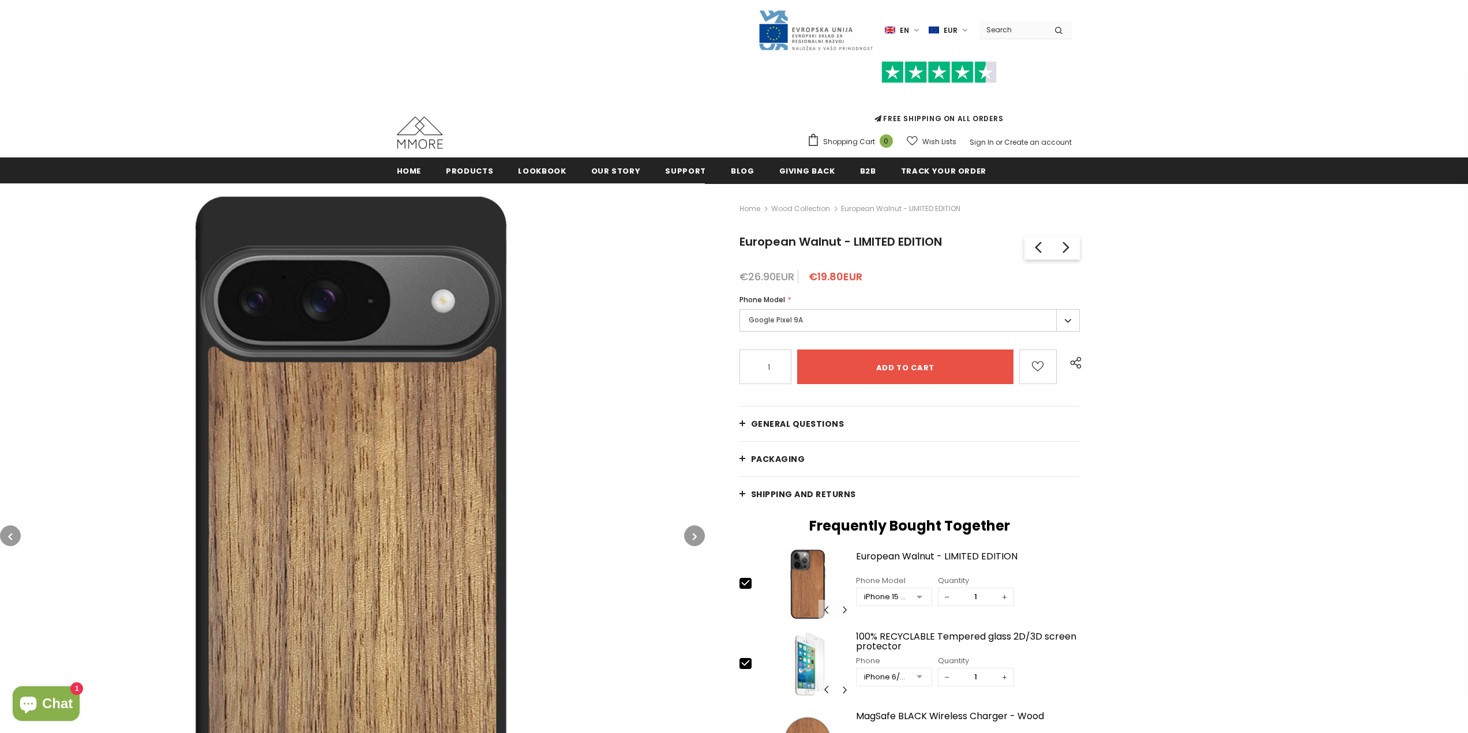
click at [7, 536] on button "button" at bounding box center [10, 536] width 21 height 21
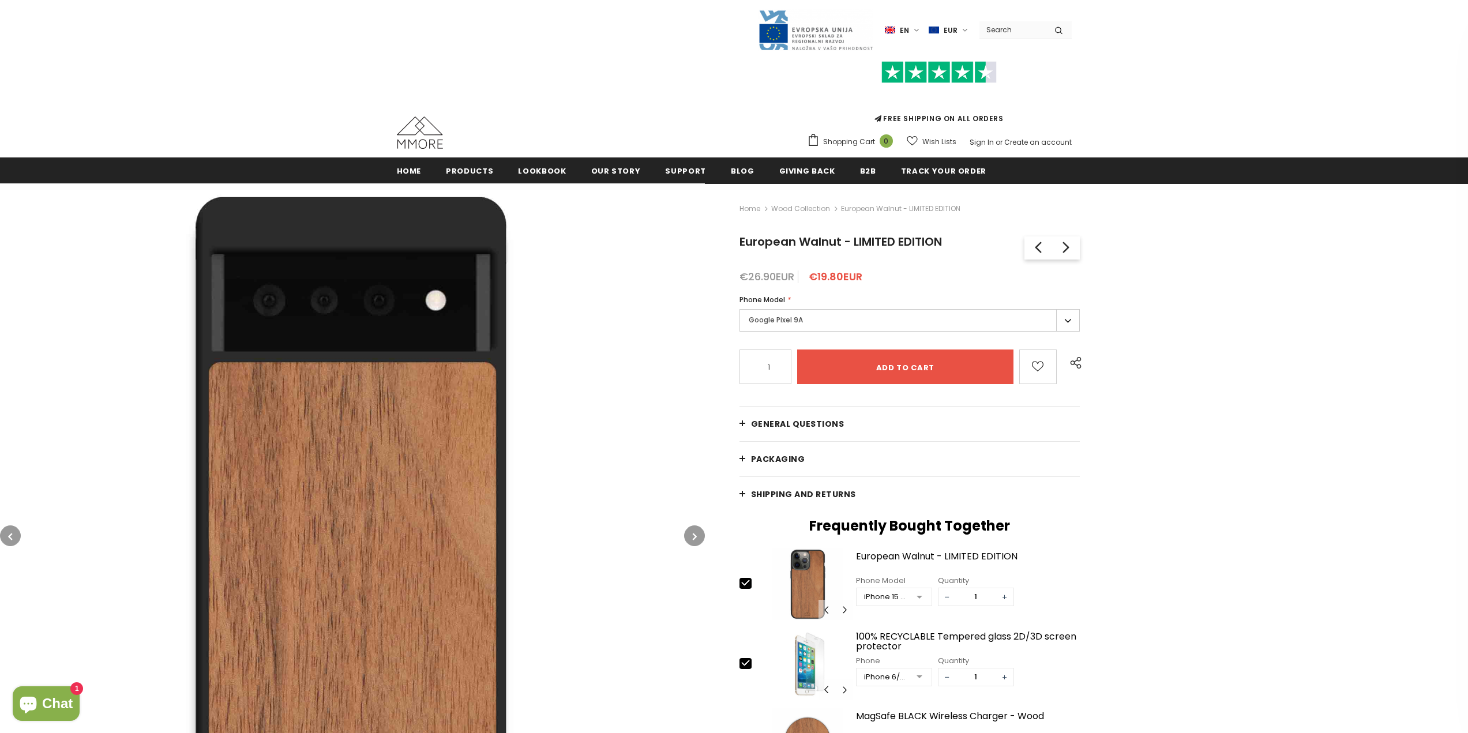
click at [7, 536] on button "button" at bounding box center [10, 536] width 21 height 21
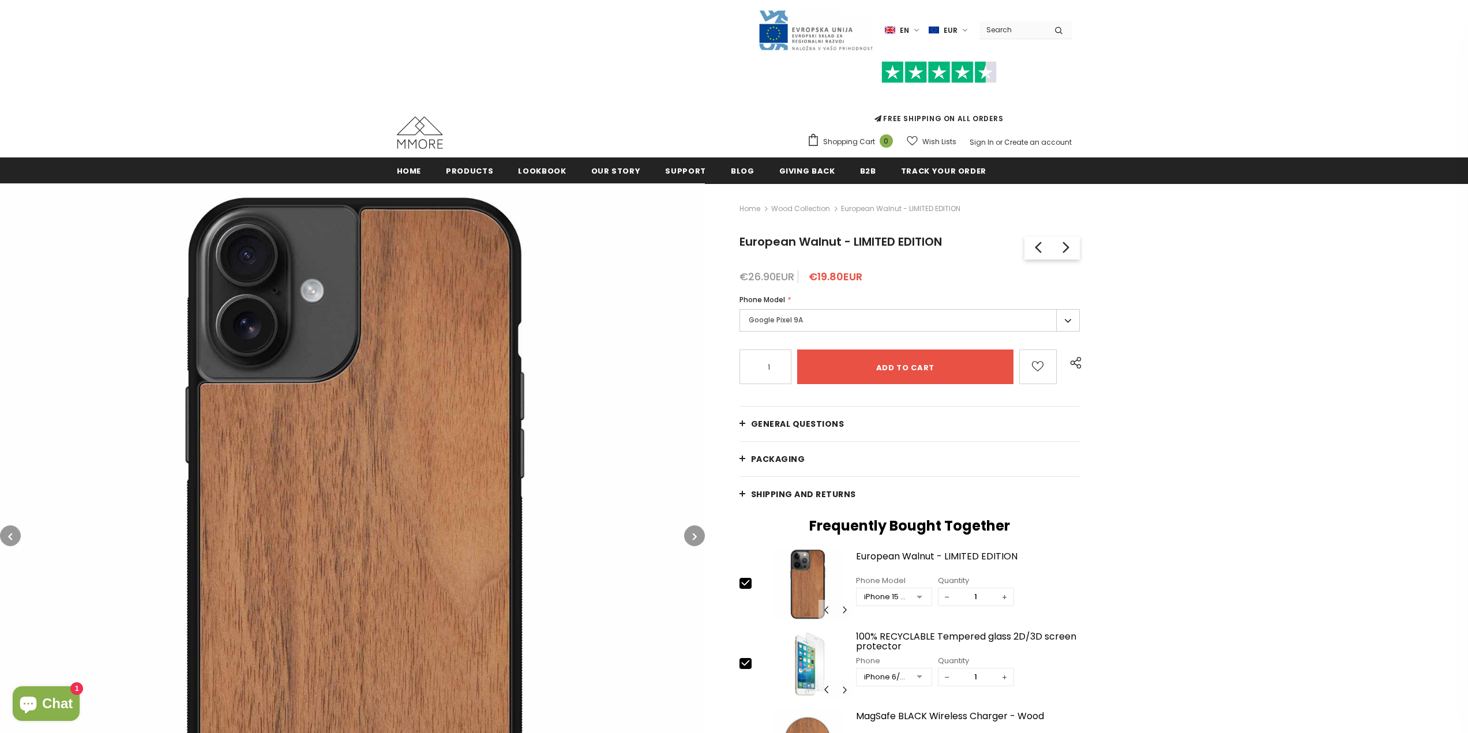
click at [7, 536] on button "button" at bounding box center [10, 536] width 21 height 21
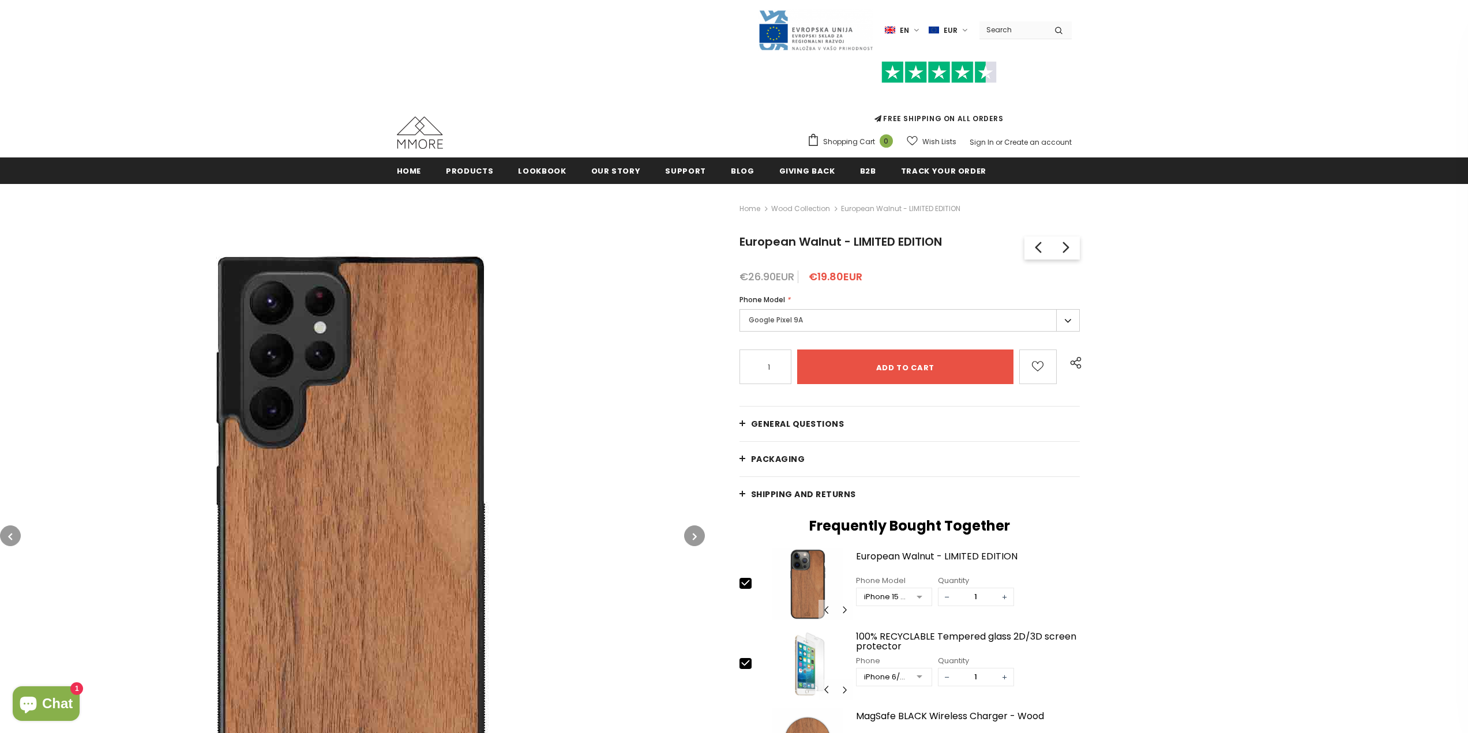
click at [7, 536] on button "button" at bounding box center [10, 536] width 21 height 21
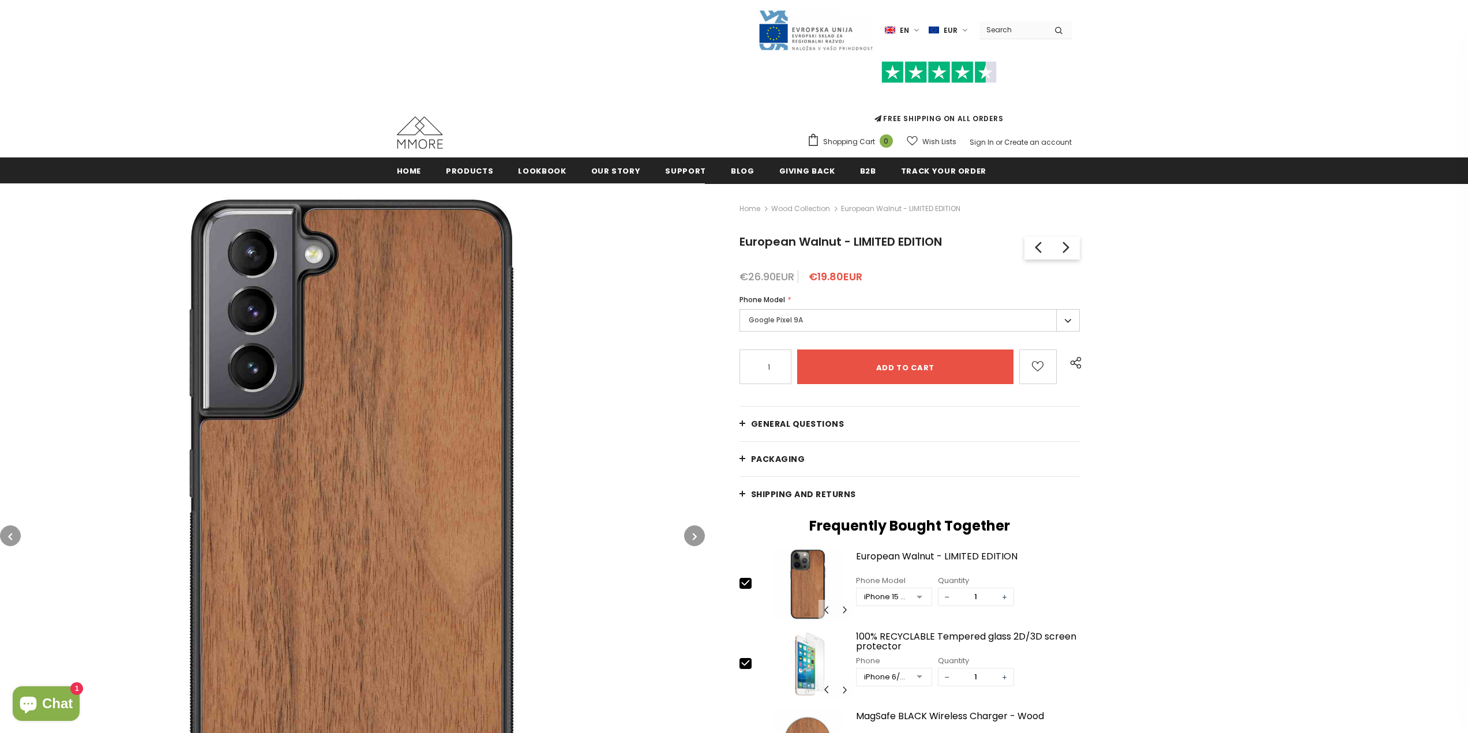
click at [7, 536] on button "button" at bounding box center [10, 536] width 21 height 21
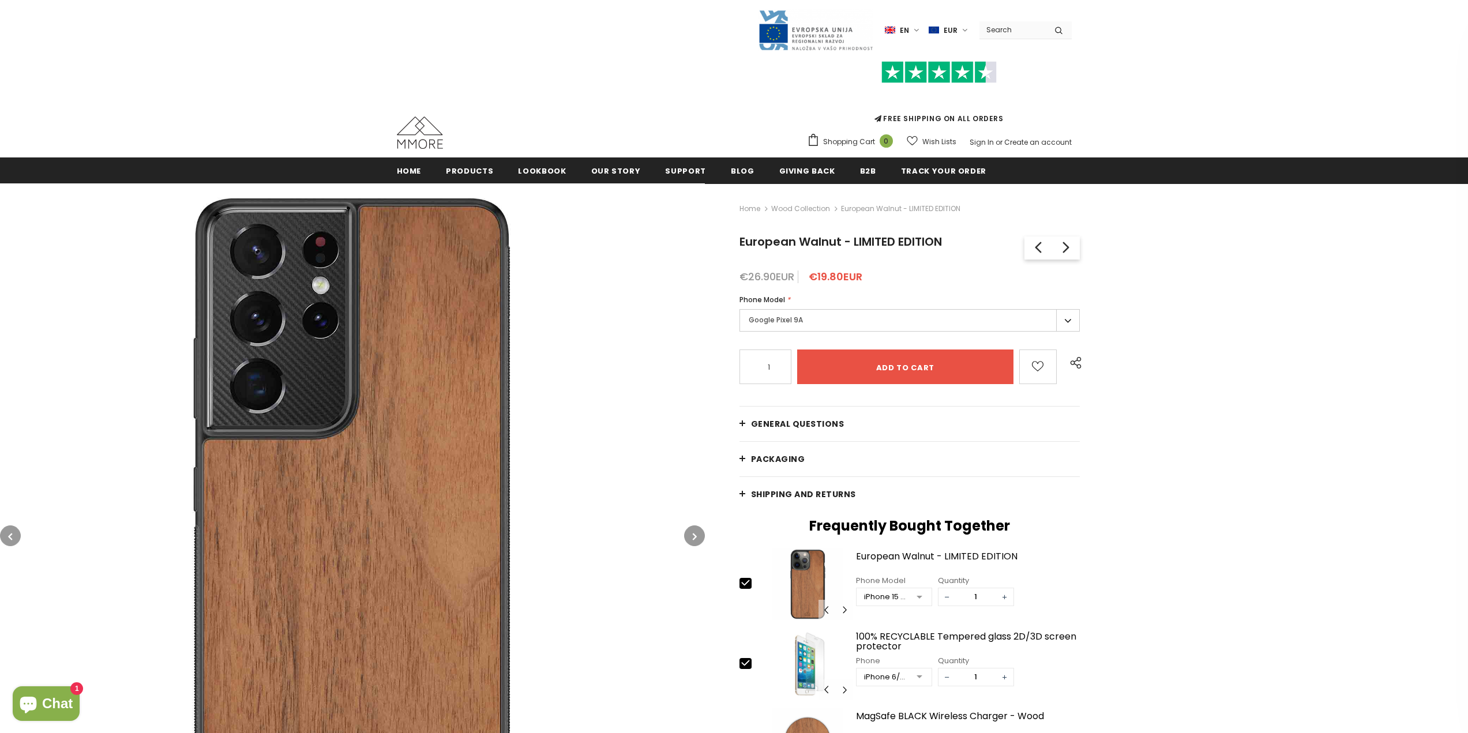
click at [7, 536] on button "button" at bounding box center [10, 536] width 21 height 21
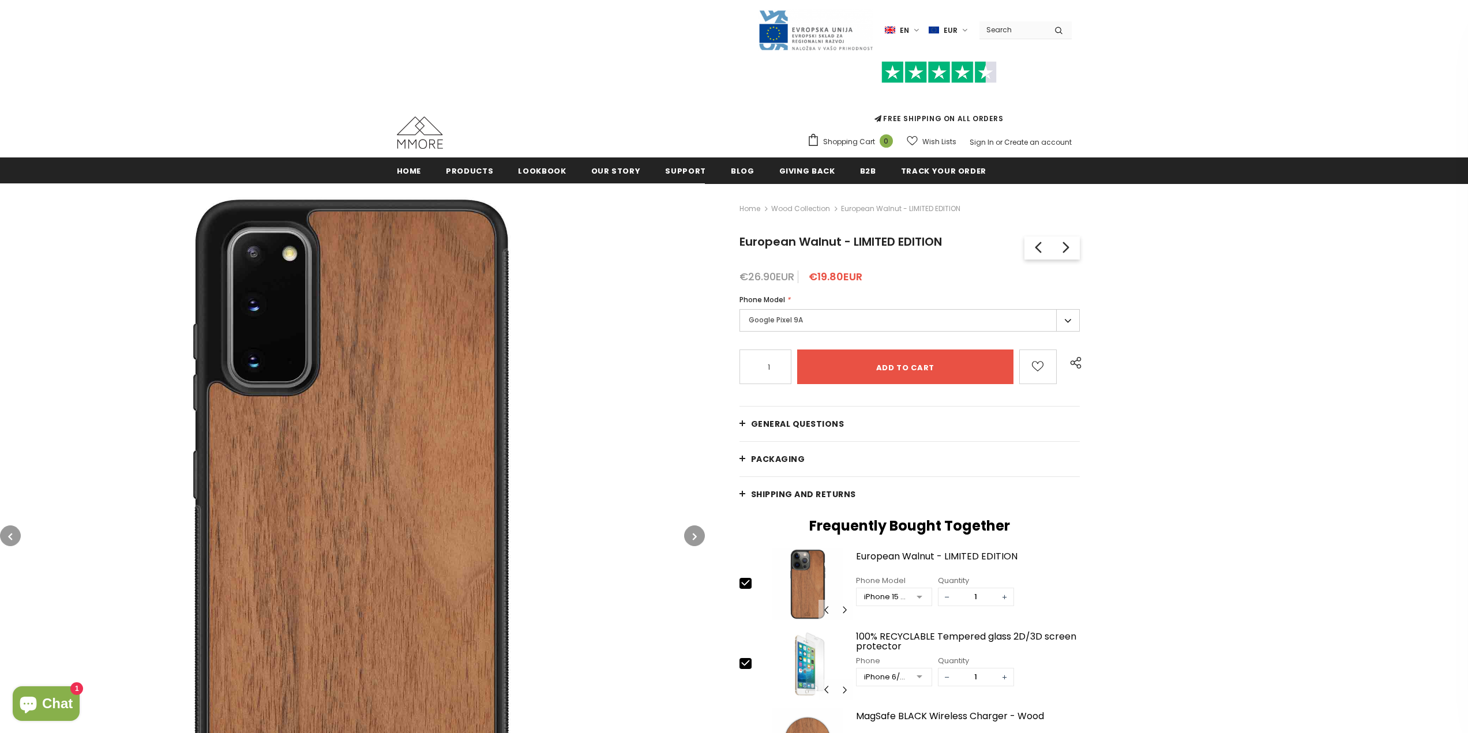
click at [7, 536] on button "button" at bounding box center [10, 536] width 21 height 21
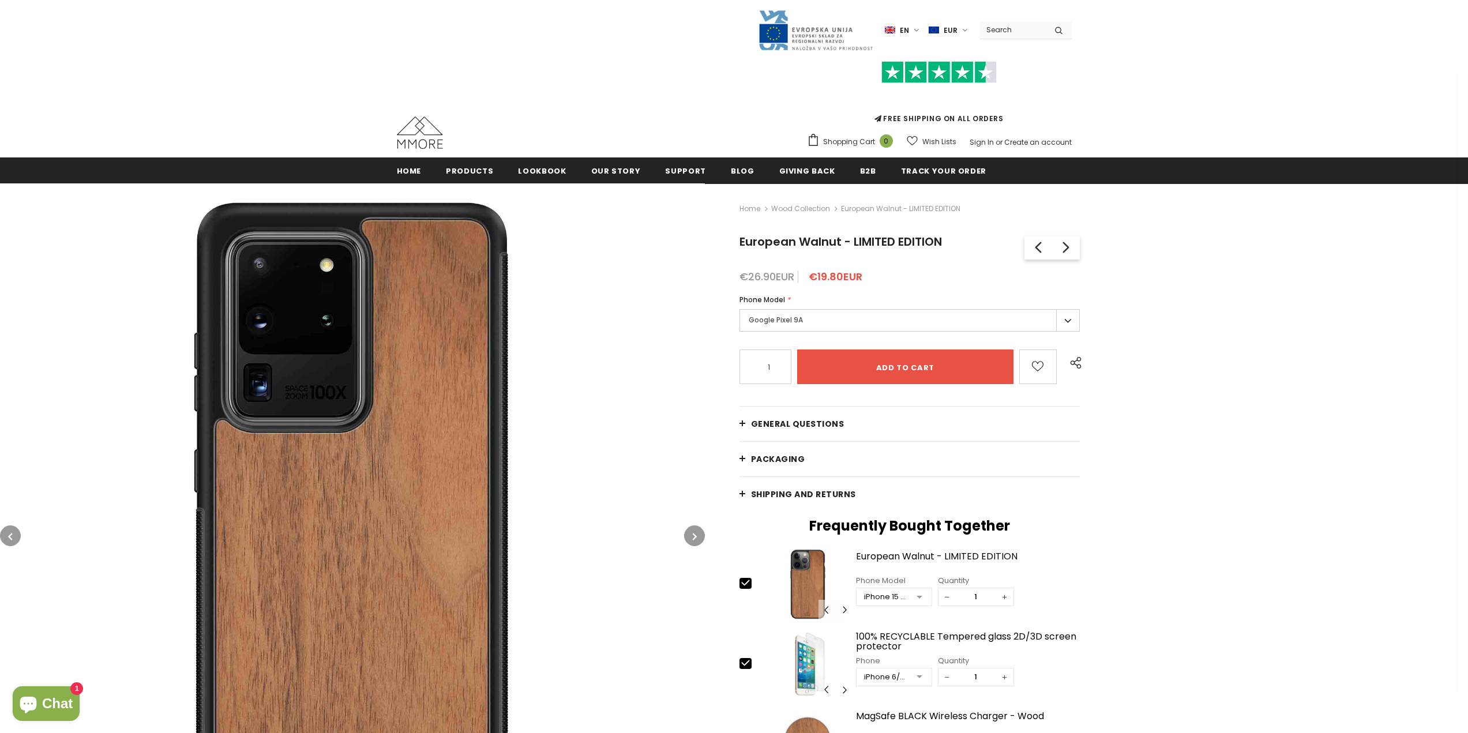
click at [771, 316] on label "Google Pixel 9A" at bounding box center [910, 320] width 341 height 23
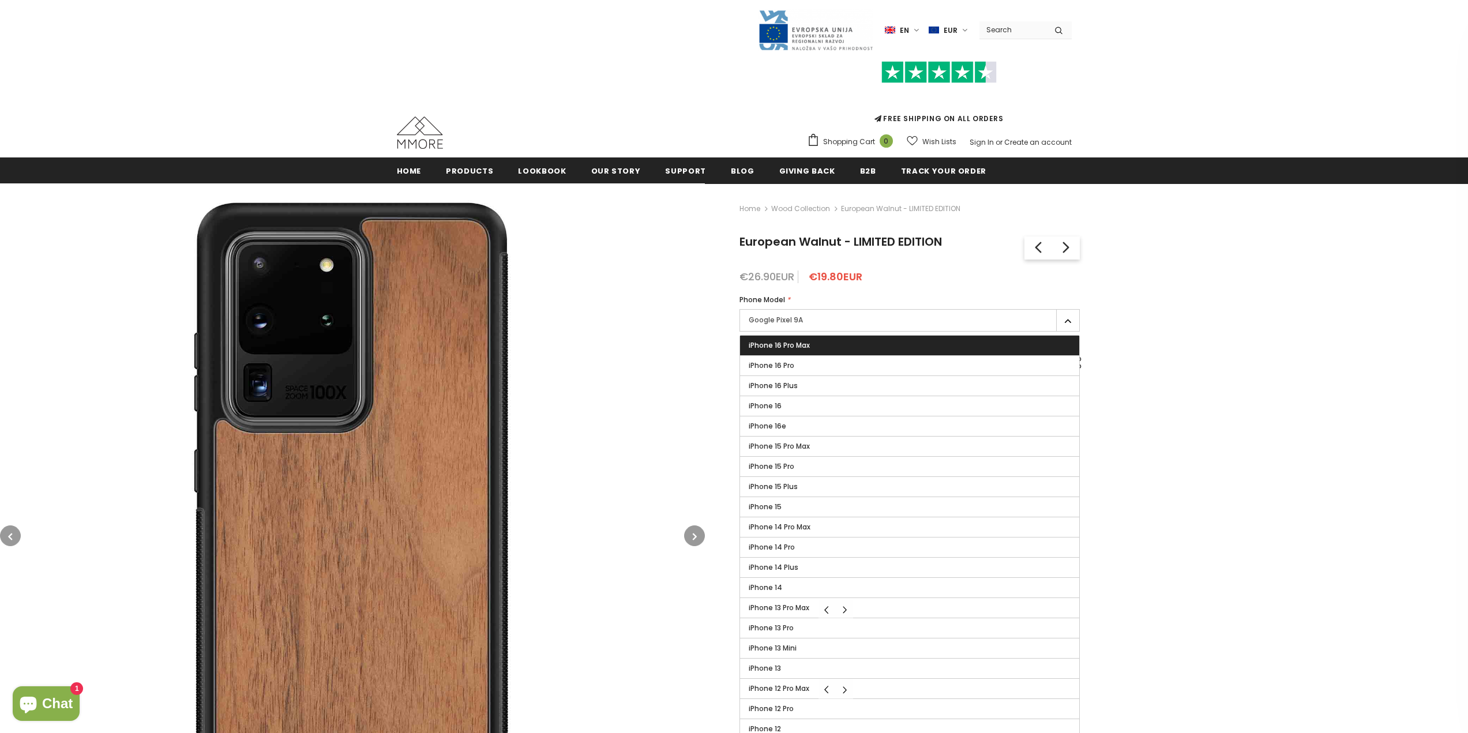
click at [787, 346] on span "iPhone 16 Pro Max" at bounding box center [779, 345] width 61 height 10
click at [0, 0] on input "iPhone 16 Pro Max" at bounding box center [0, 0] width 0 height 0
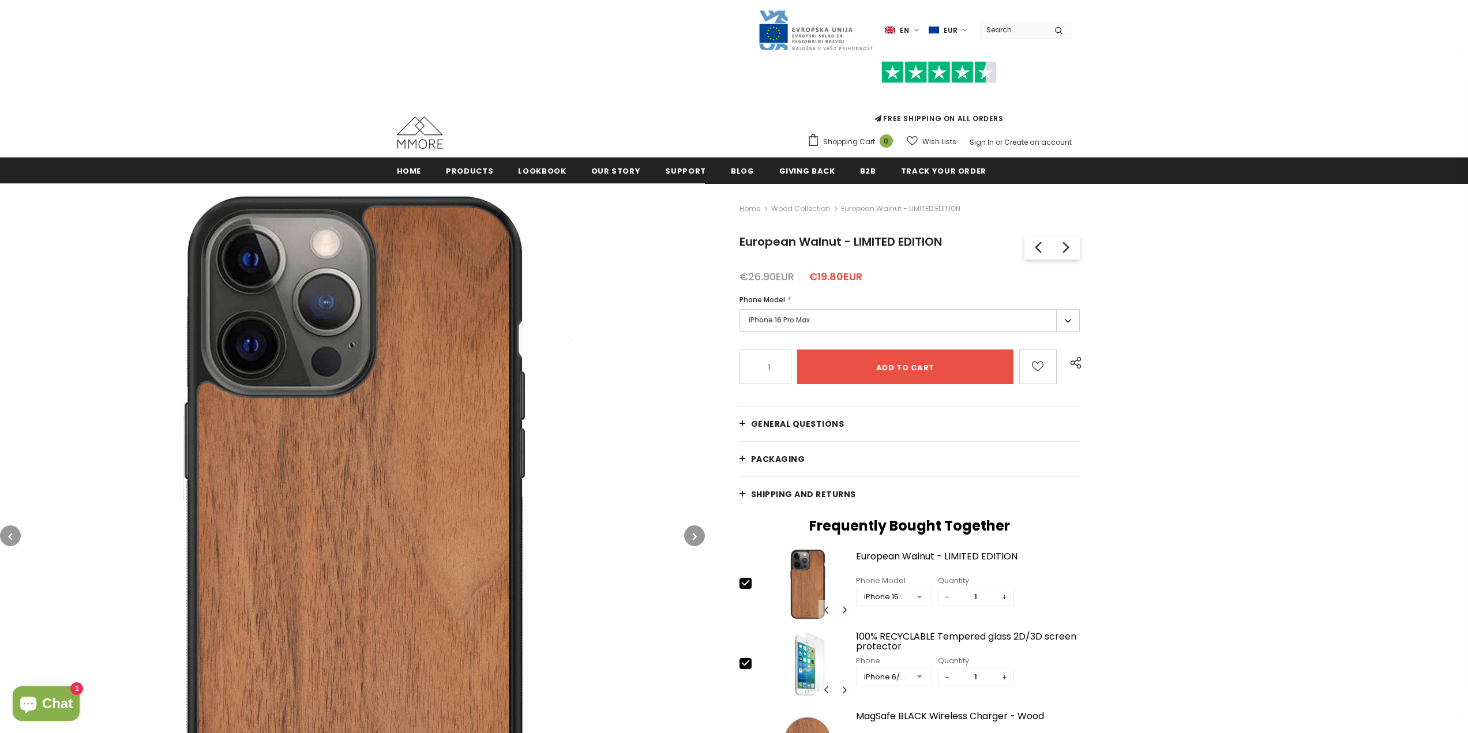
click at [779, 310] on label "iPhone 16 Pro Max" at bounding box center [910, 320] width 341 height 23
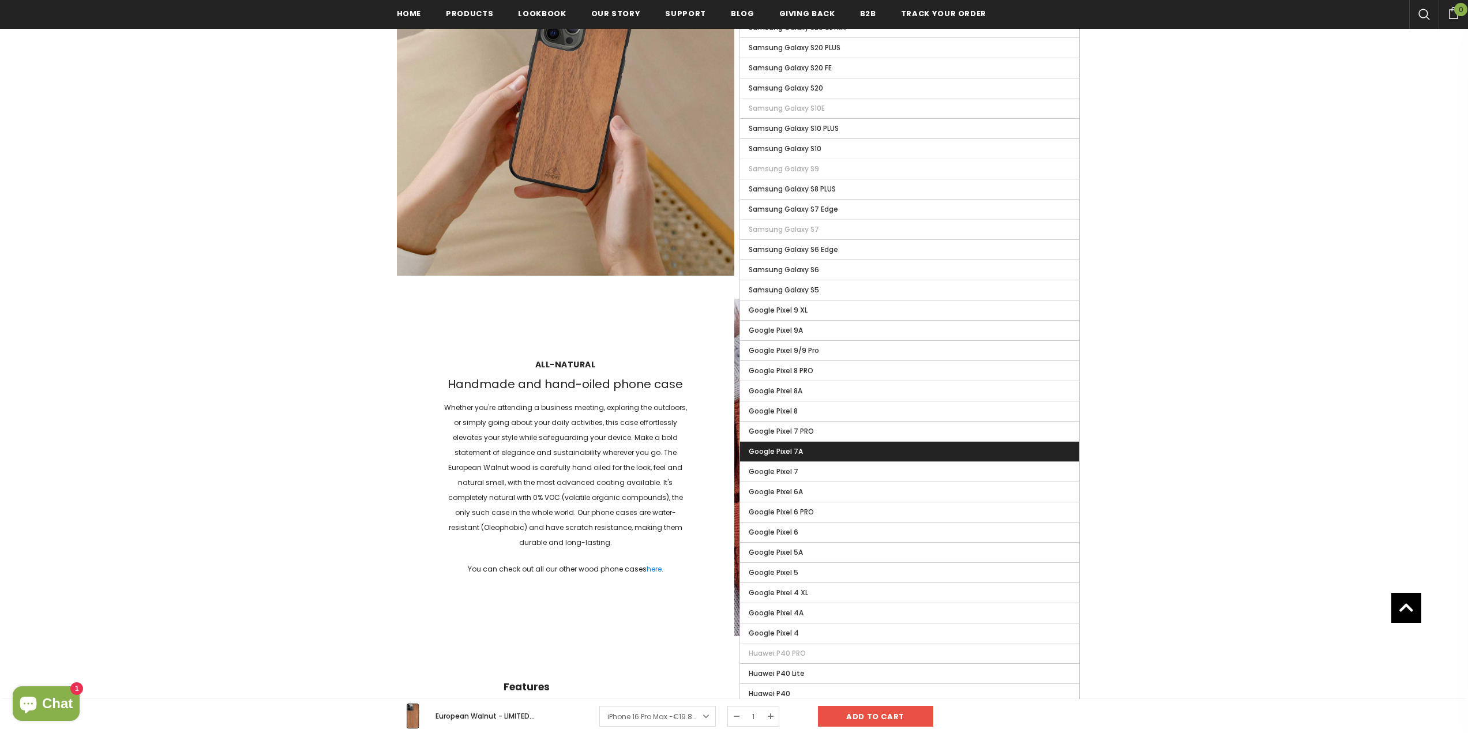
scroll to position [1272, 0]
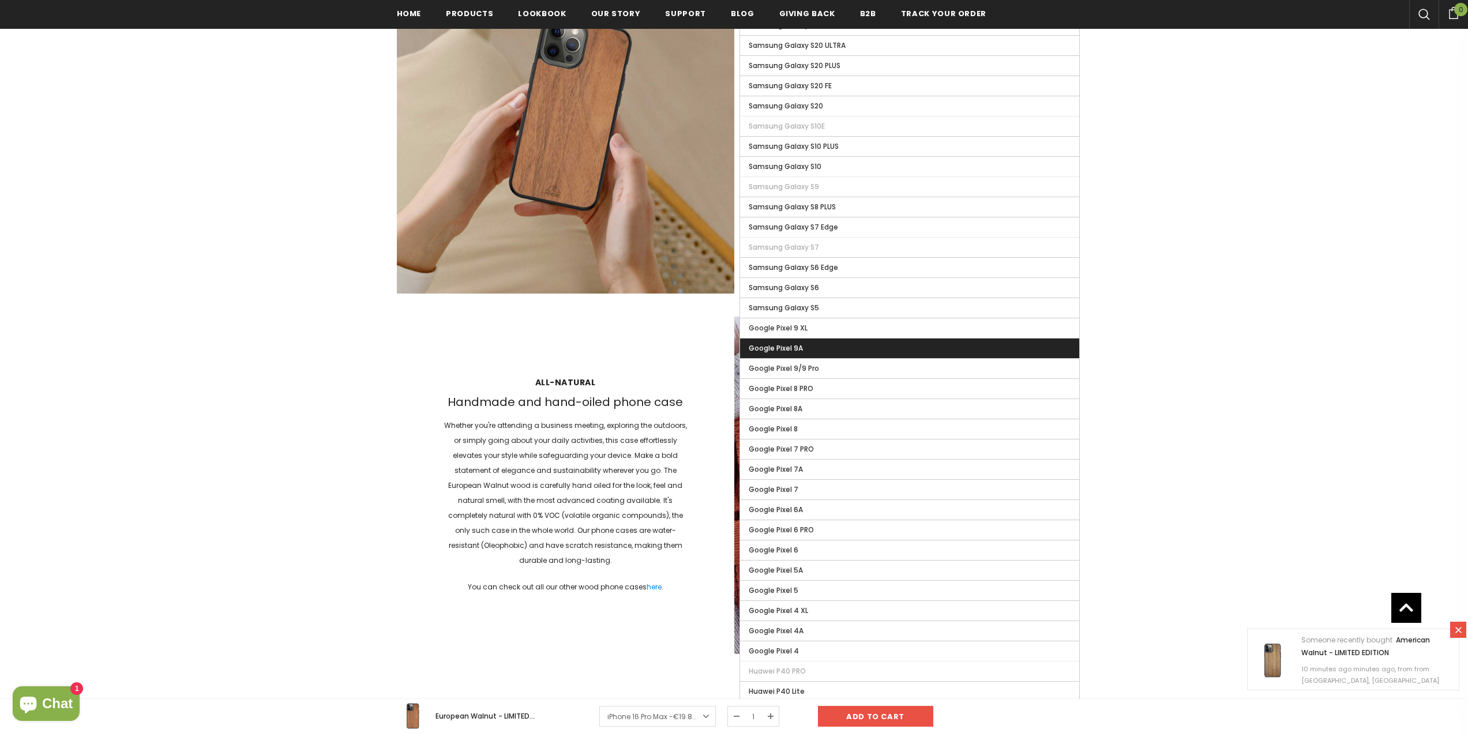
click at [787, 351] on span "Google Pixel 9A" at bounding box center [776, 348] width 54 height 10
click at [0, 0] on input "Google Pixel 9A" at bounding box center [0, 0] width 0 height 0
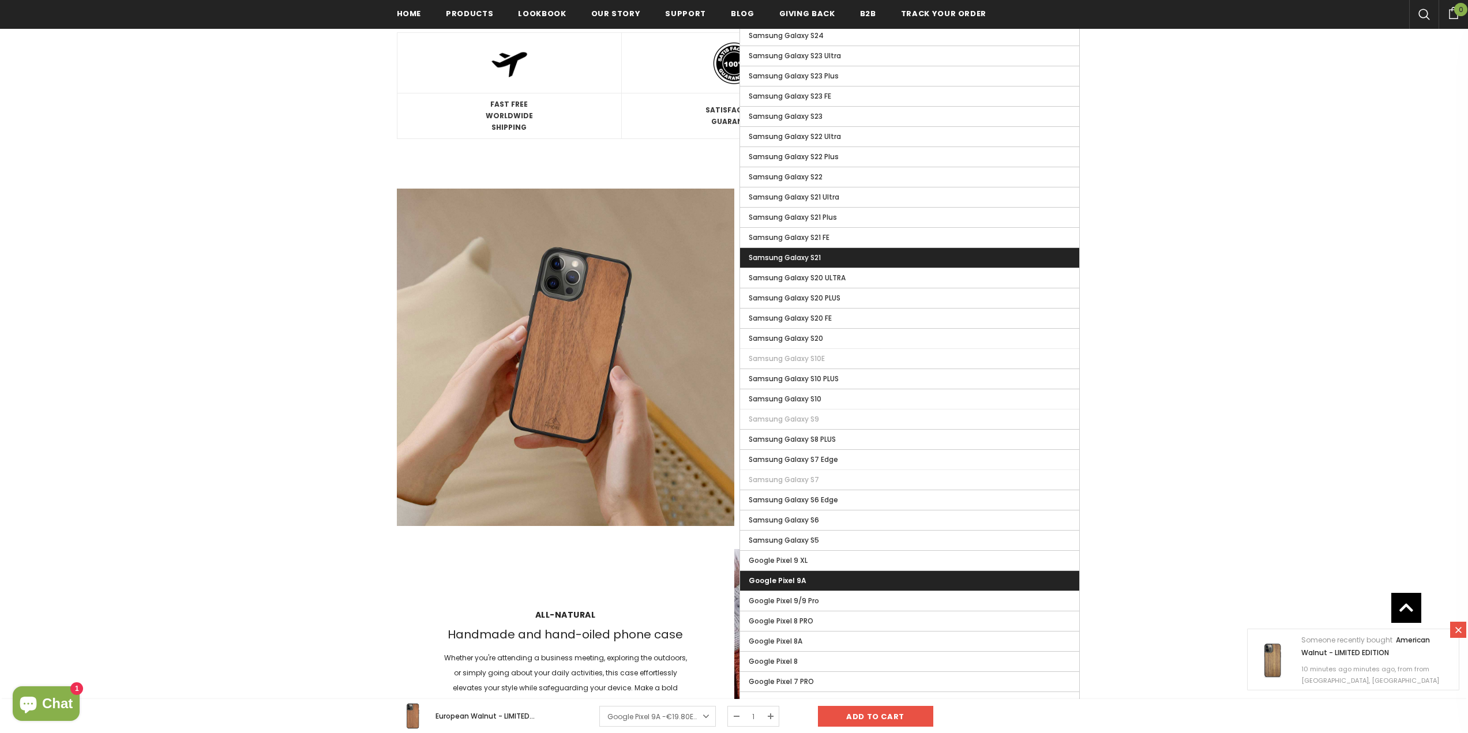
scroll to position [1044, 0]
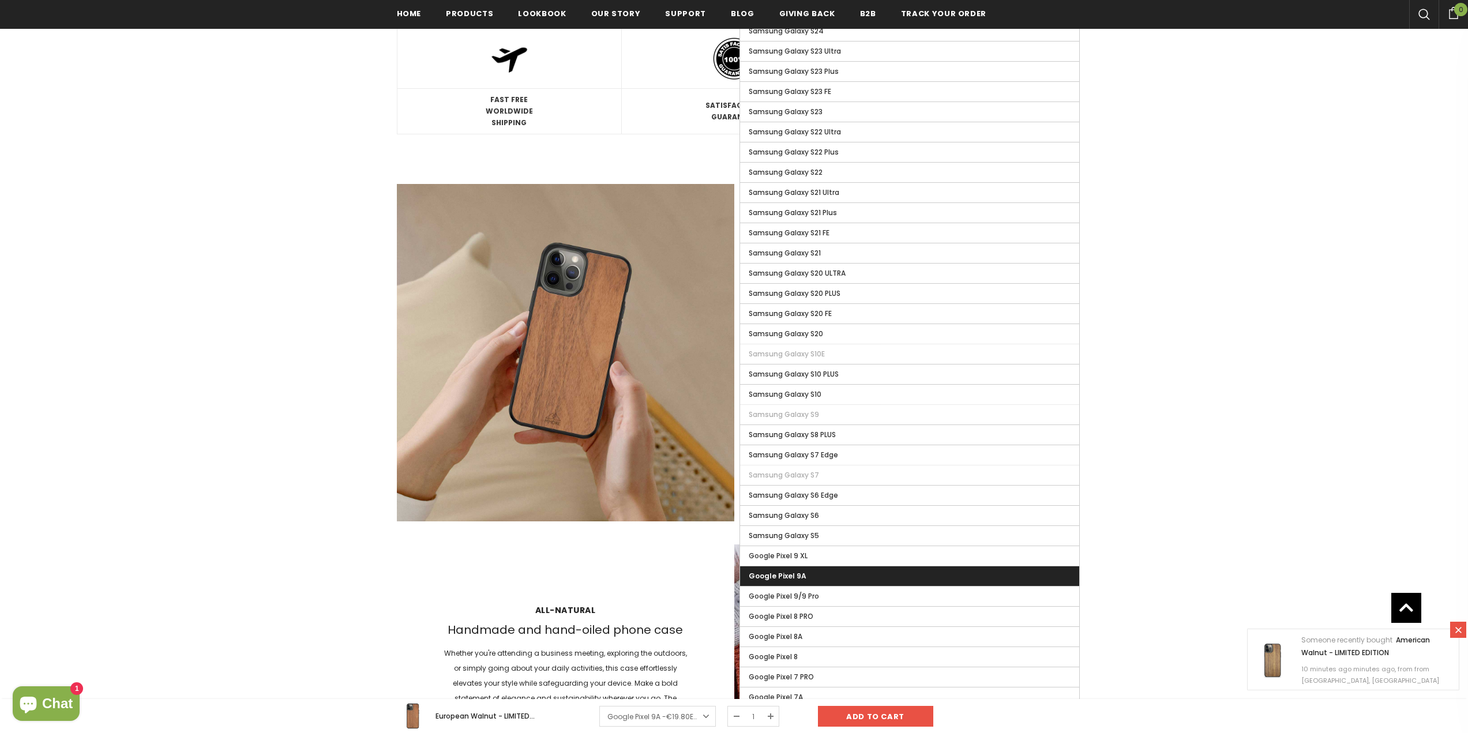
click at [1201, 406] on div at bounding box center [734, 234] width 1468 height 2184
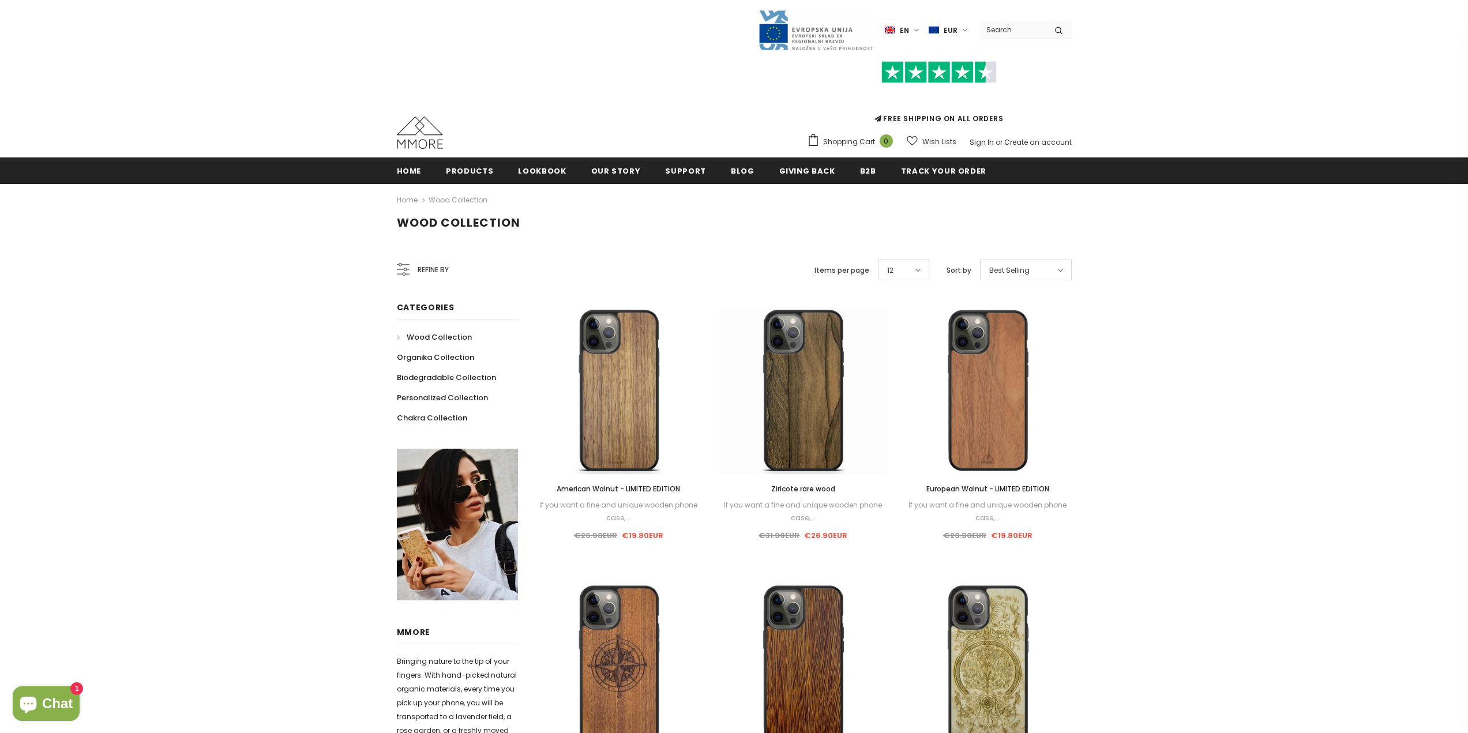
scroll to position [3, 0]
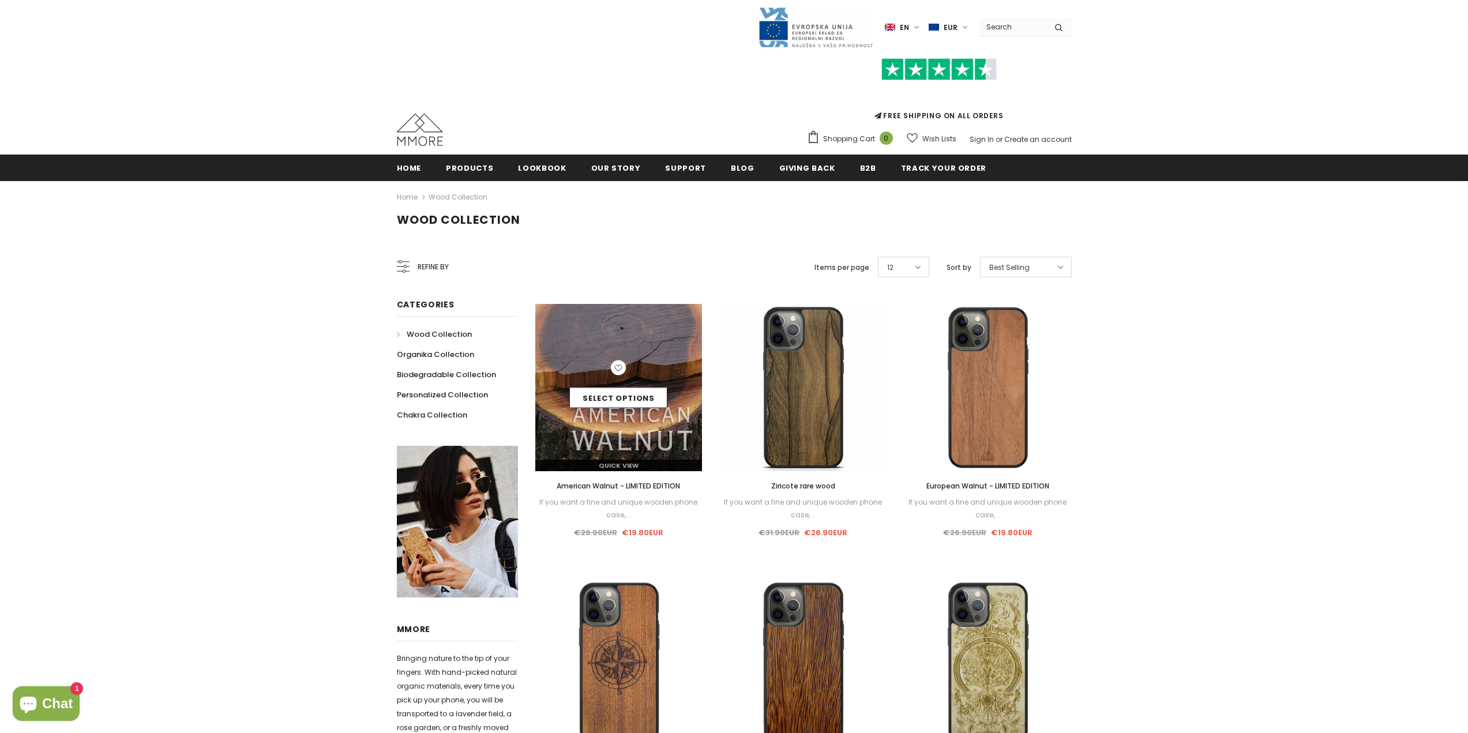
click at [621, 417] on img at bounding box center [618, 387] width 167 height 167
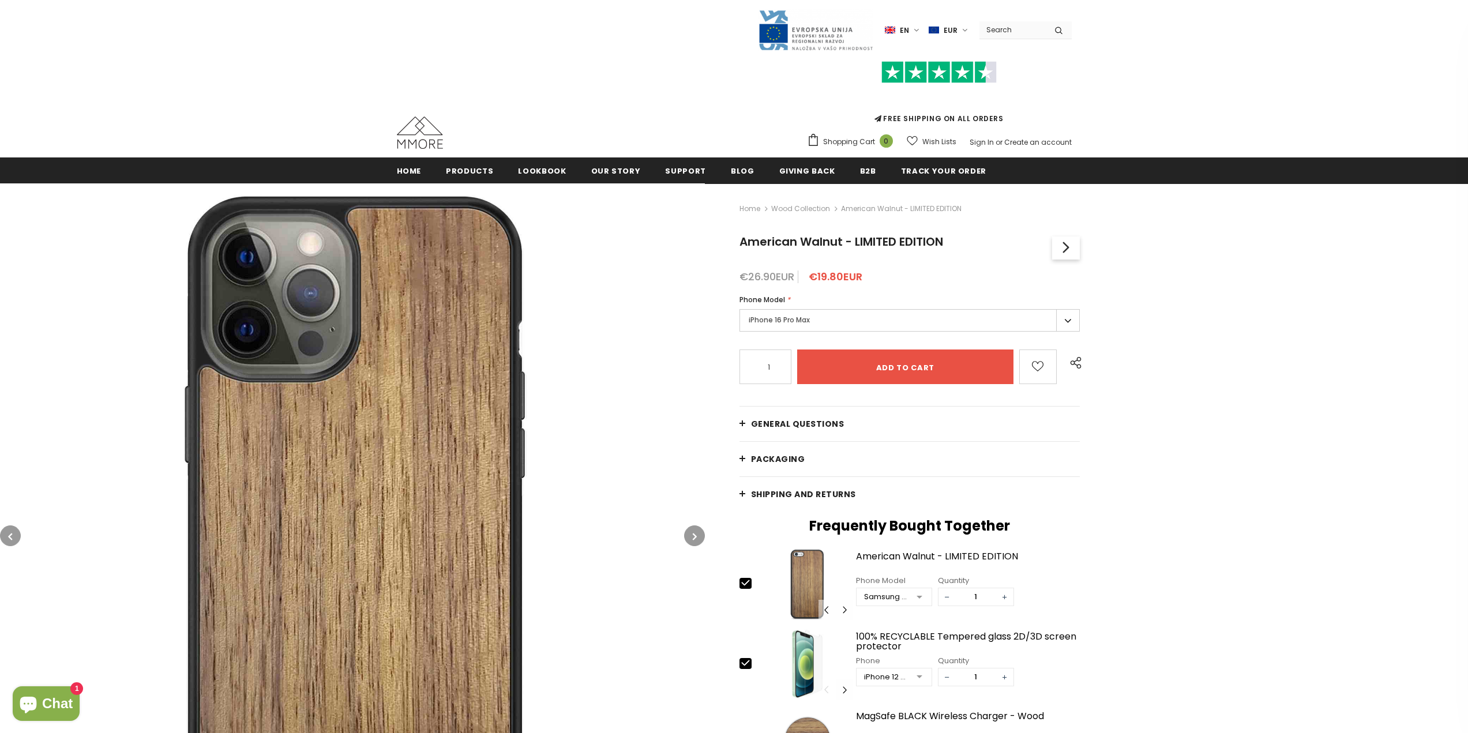
click at [828, 315] on label "iPhone 16 Pro Max" at bounding box center [910, 320] width 341 height 23
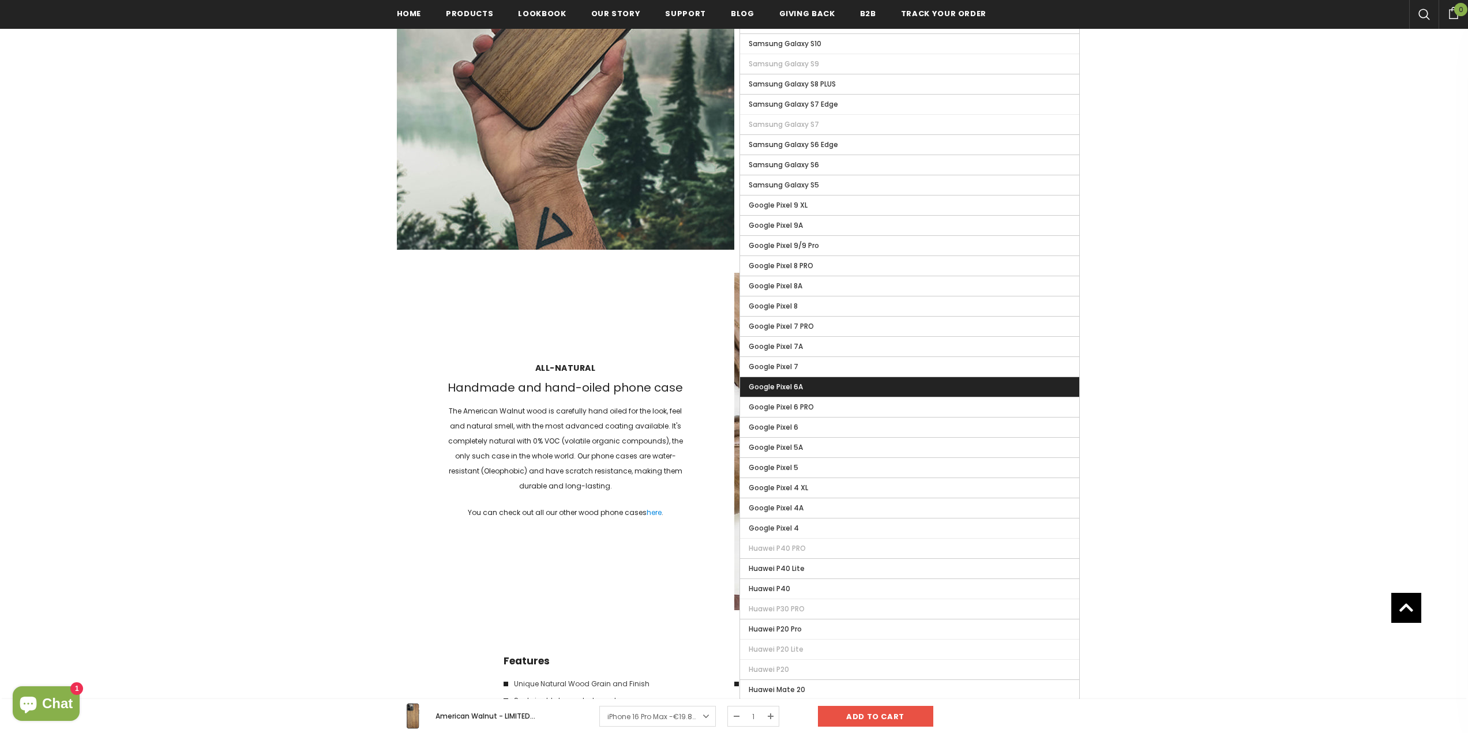
scroll to position [1388, 0]
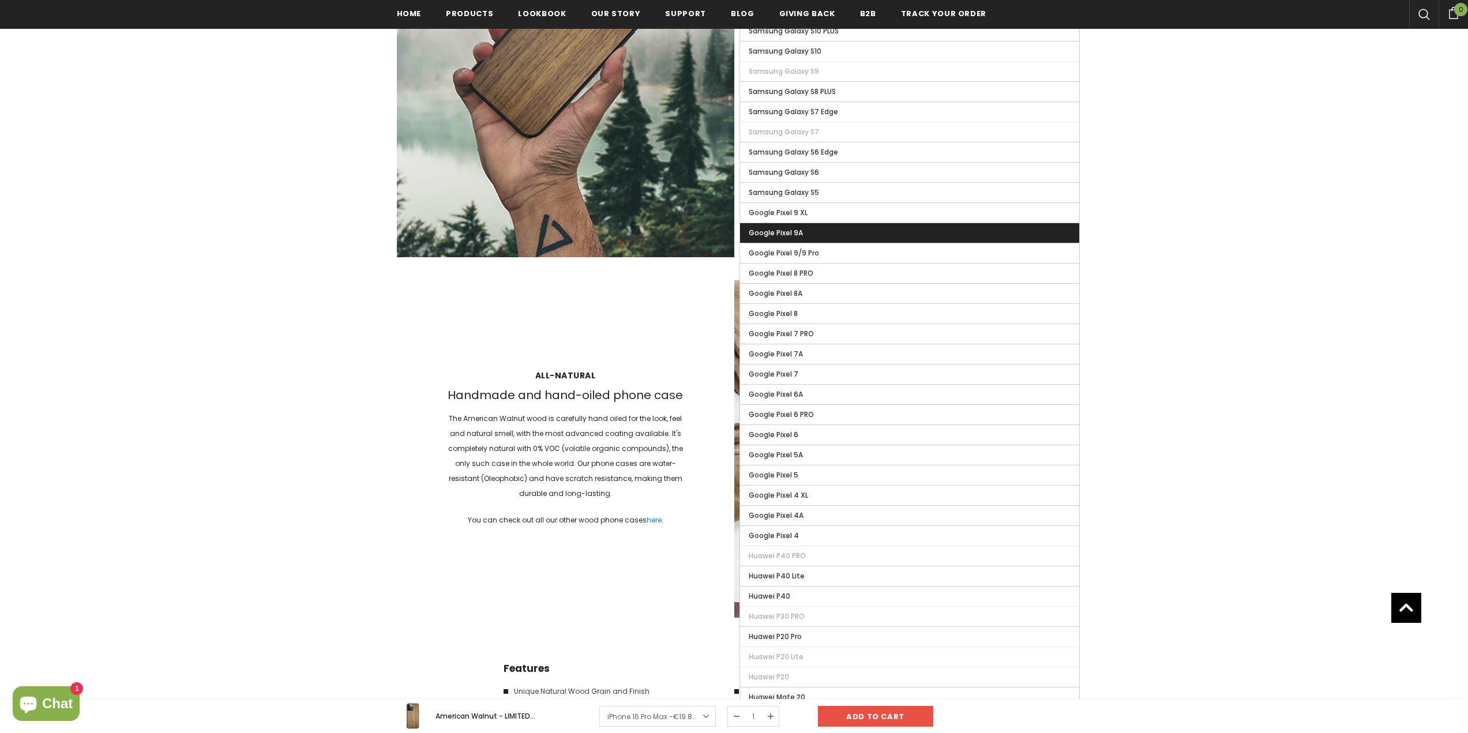
click at [782, 235] on span "Google Pixel 9A" at bounding box center [776, 233] width 54 height 10
click at [0, 0] on input "Google Pixel 9A" at bounding box center [0, 0] width 0 height 0
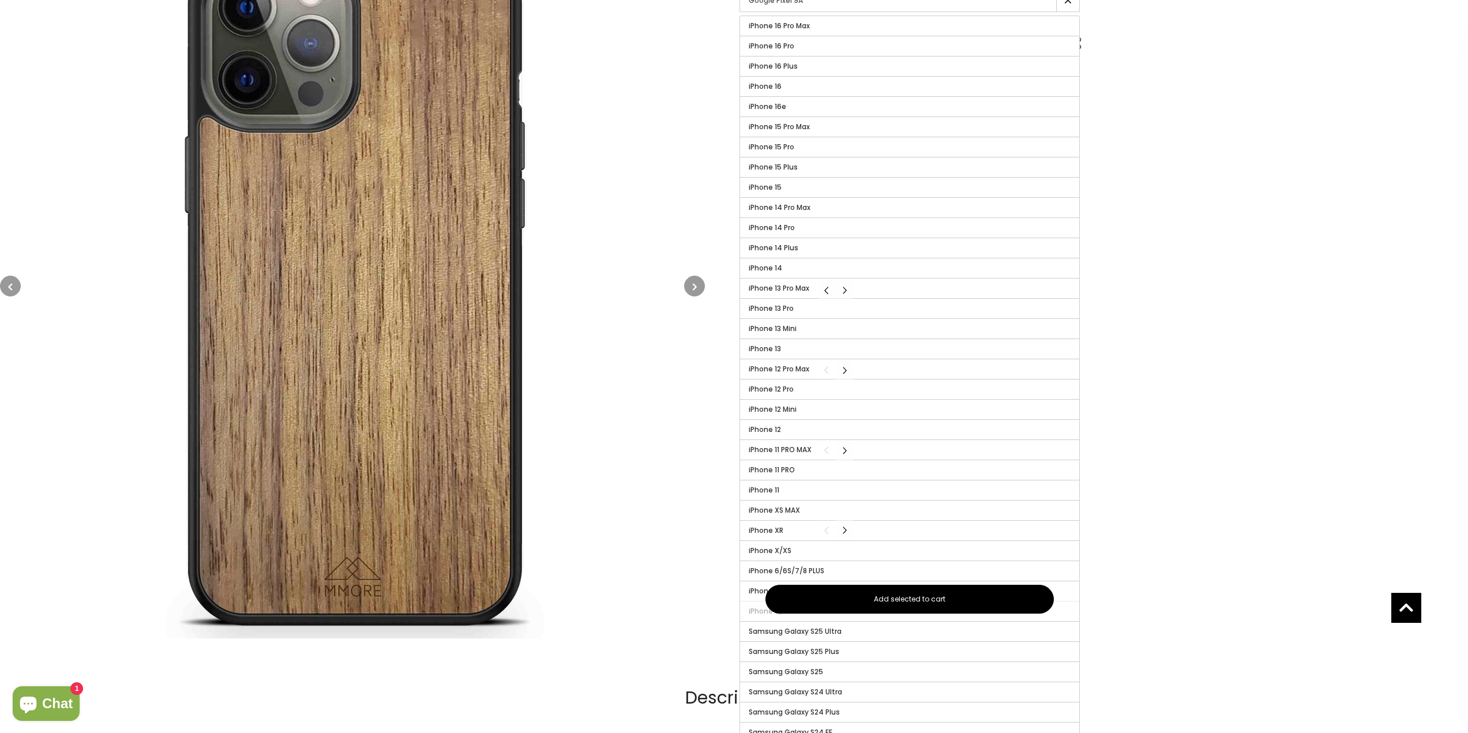
scroll to position [118, 0]
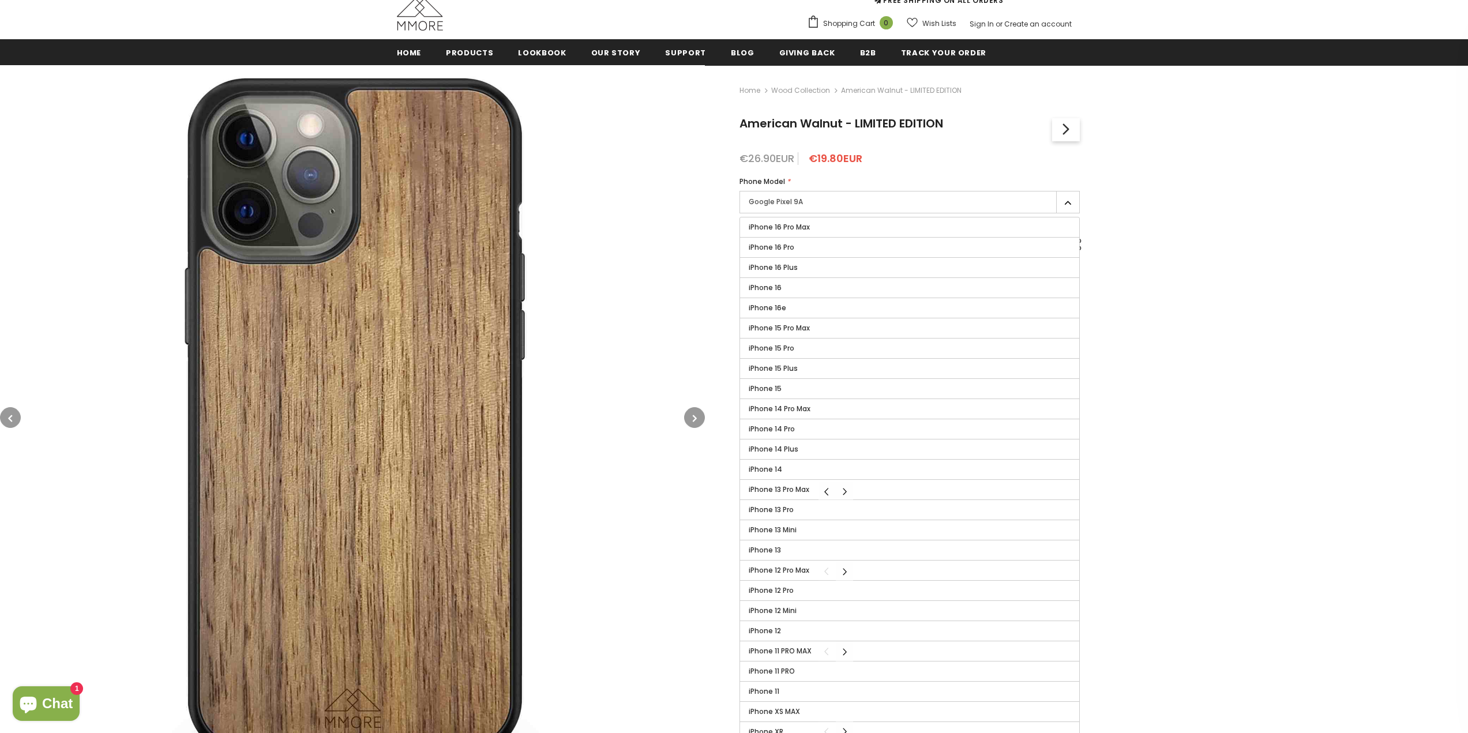
click at [1249, 249] on div "Home Wood Collection American Walnut - LIMITED EDITION American Walnut - LIMITE…" at bounding box center [1086, 460] width 763 height 790
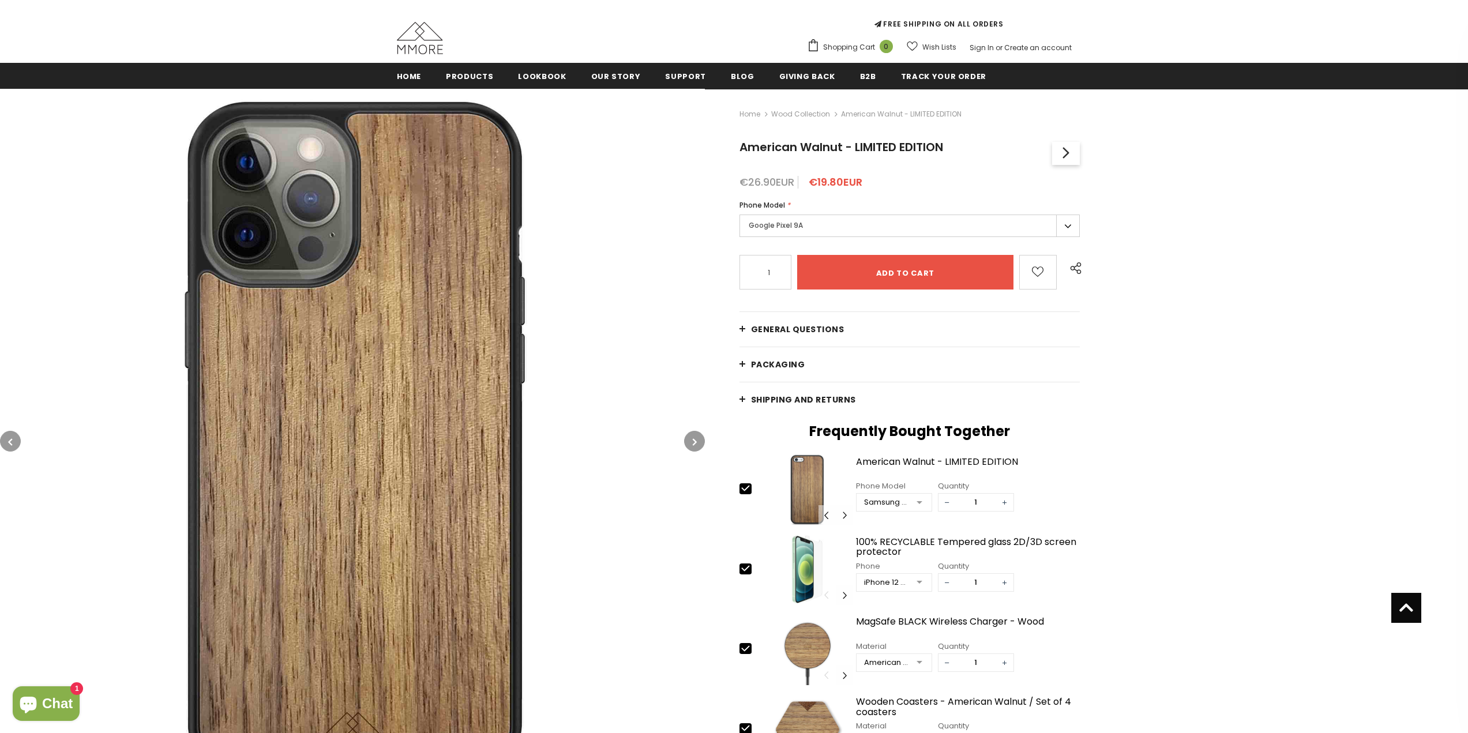
scroll to position [0, 0]
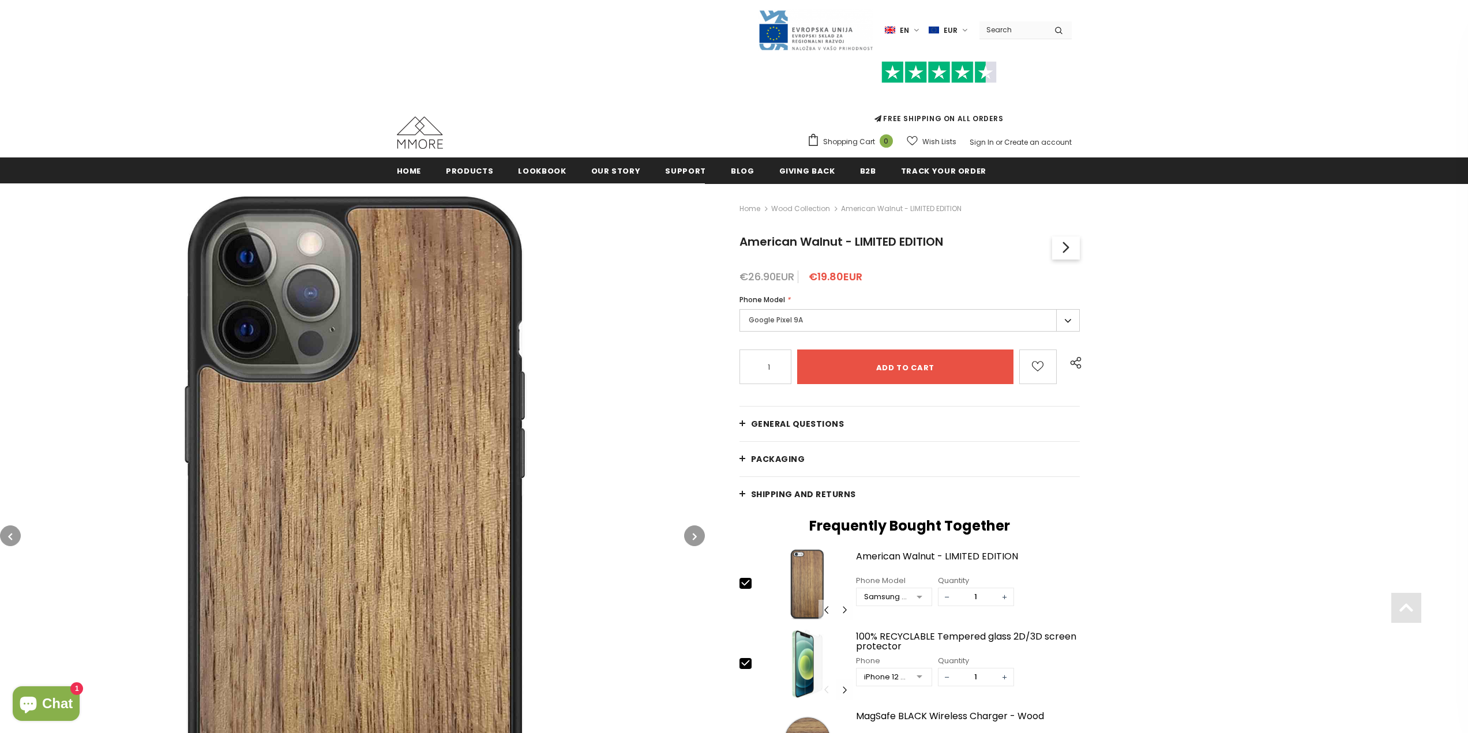
drag, startPoint x: 1149, startPoint y: 430, endPoint x: 1141, endPoint y: 425, distance: 9.9
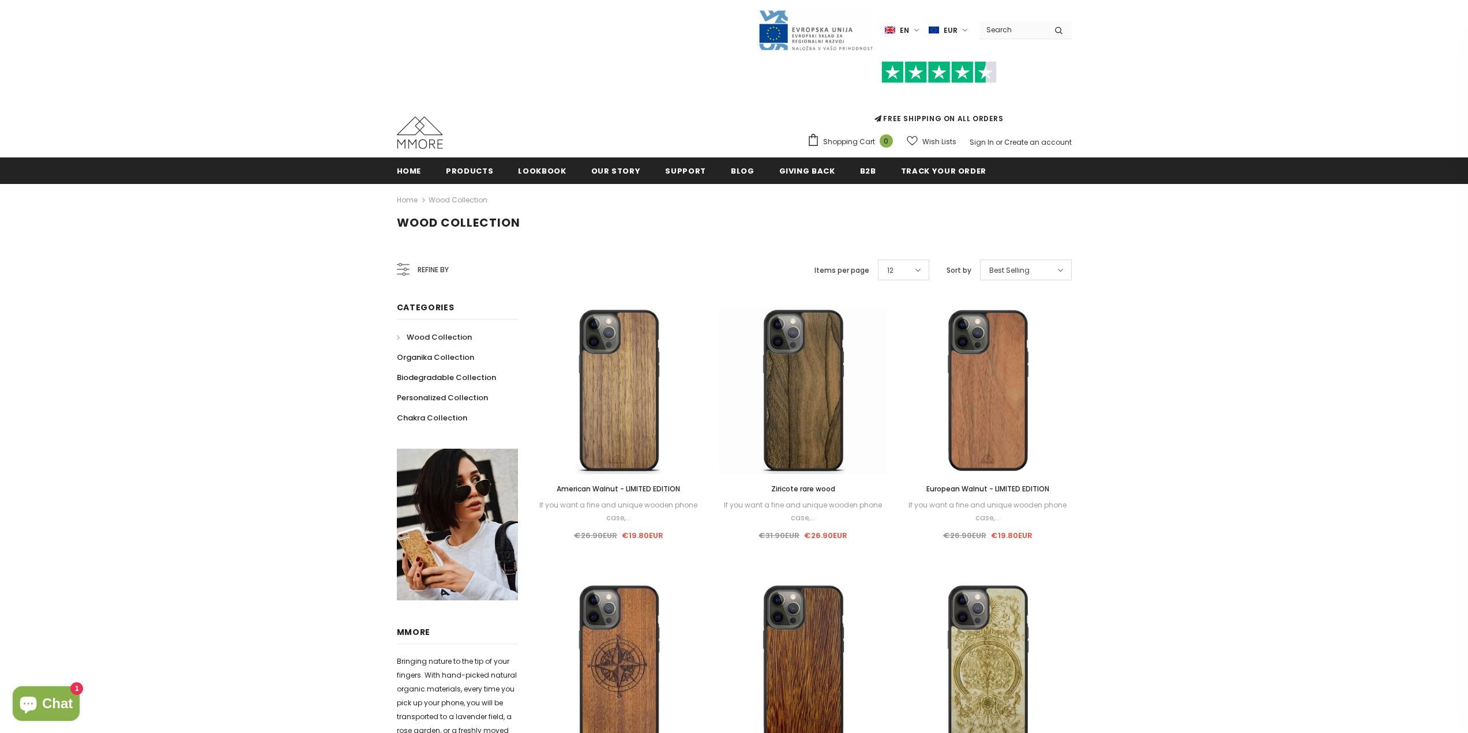
click at [961, 30] on label "EUR" at bounding box center [950, 29] width 42 height 17
click at [947, 84] on span "GBP" at bounding box center [945, 88] width 14 height 9
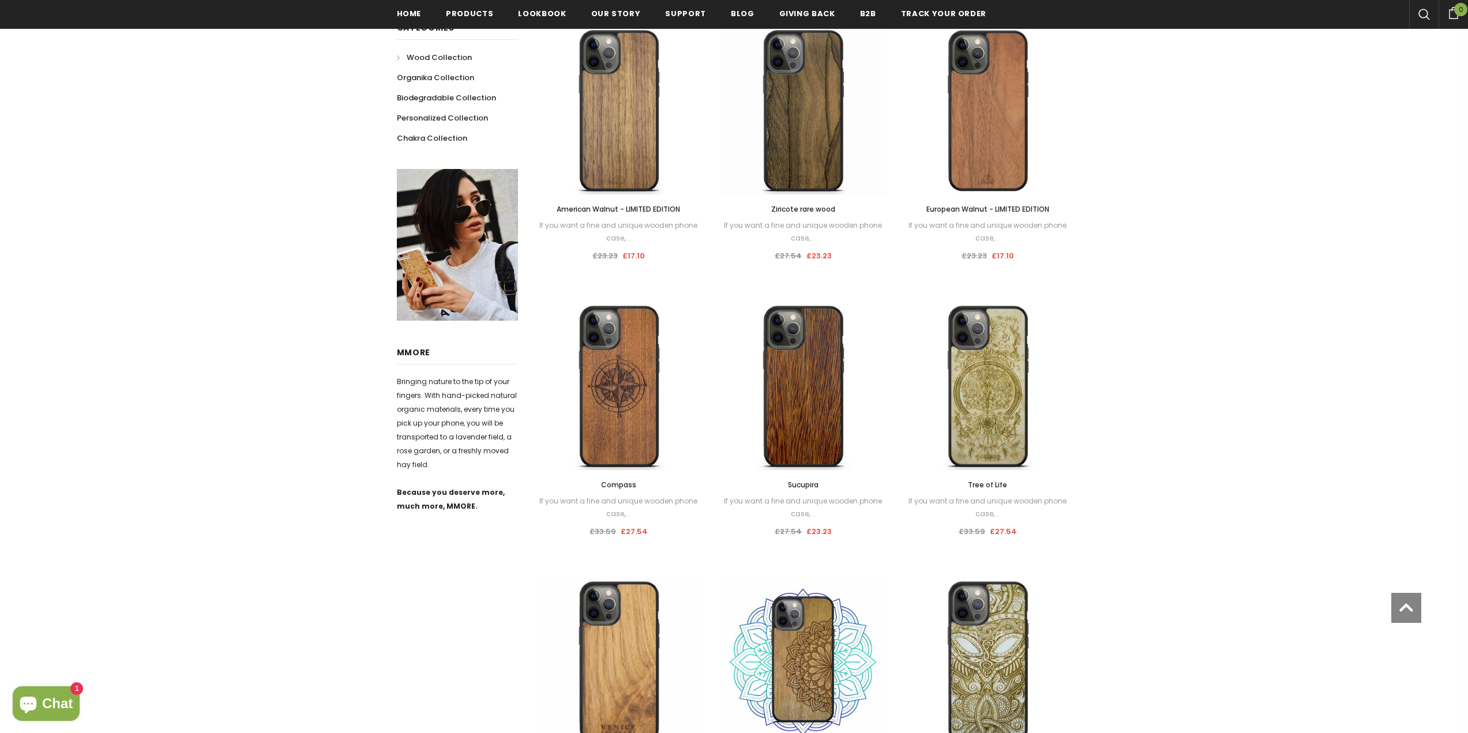
scroll to position [288, 0]
